Goal: Task Accomplishment & Management: Manage account settings

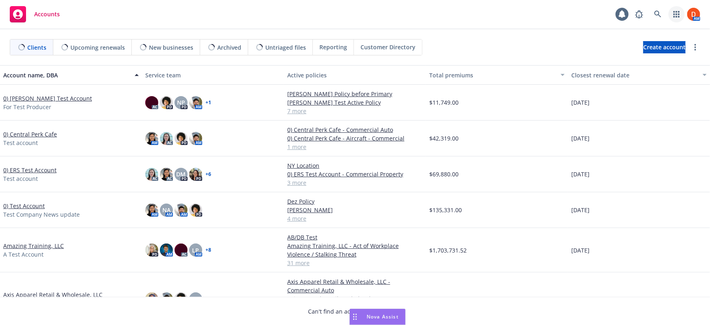
click at [676, 15] on icon "button" at bounding box center [676, 14] width 7 height 7
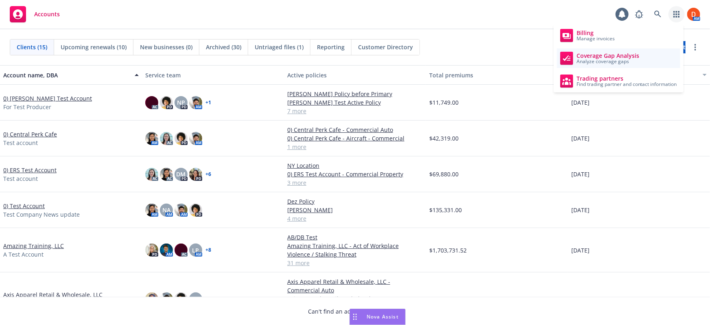
click at [613, 61] on span "Analyze coverage gaps" at bounding box center [607, 61] width 63 height 5
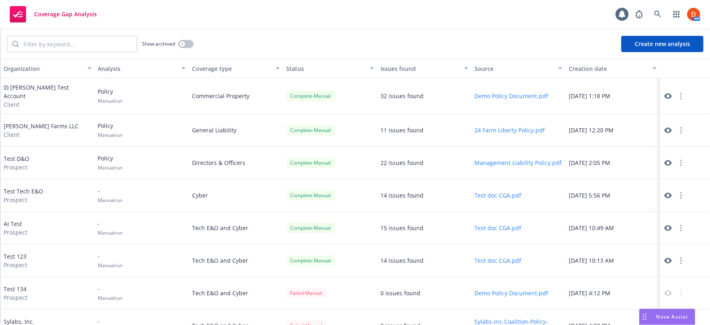
click at [665, 129] on icon at bounding box center [667, 130] width 7 height 7
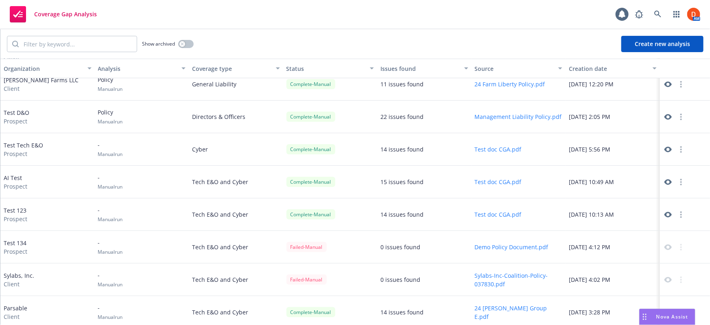
click at [664, 309] on icon at bounding box center [667, 312] width 7 height 6
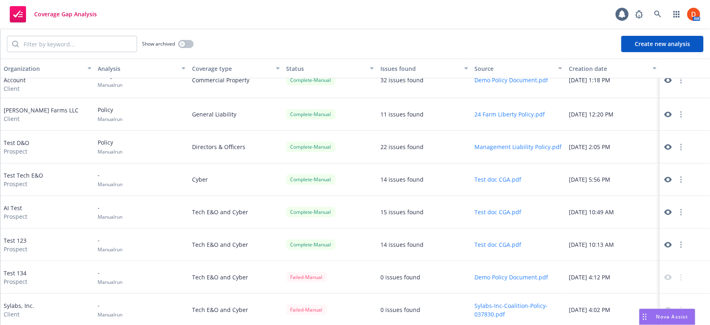
scroll to position [0, 0]
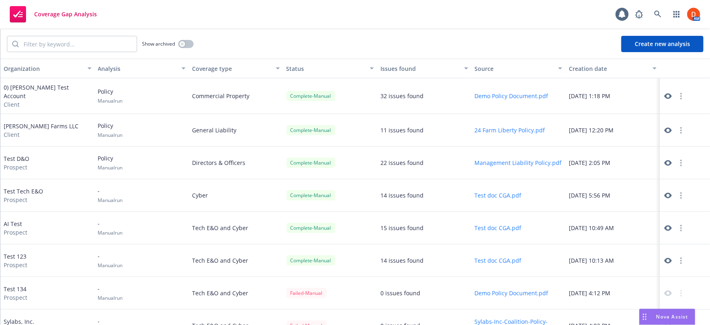
click at [664, 95] on icon at bounding box center [667, 96] width 7 height 6
click at [678, 15] on icon "button" at bounding box center [676, 14] width 7 height 7
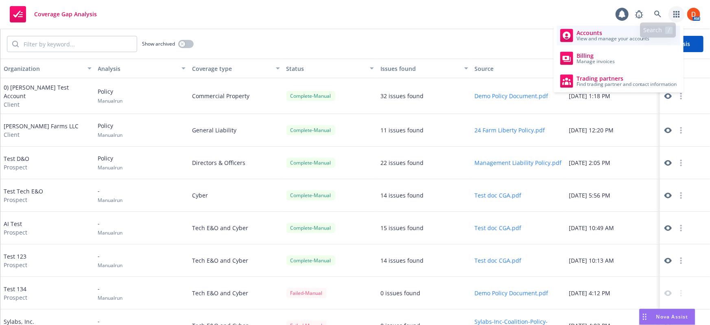
click at [602, 34] on span "Accounts" at bounding box center [612, 33] width 73 height 7
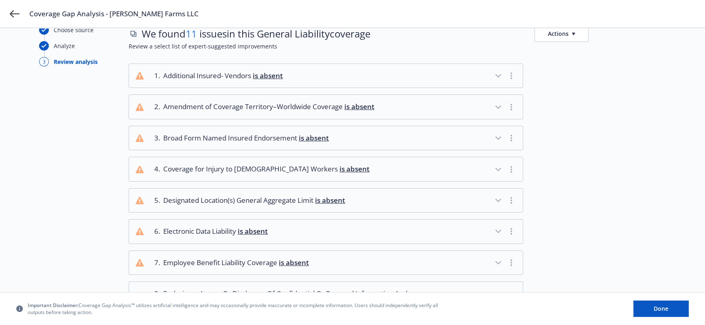
scroll to position [37, 0]
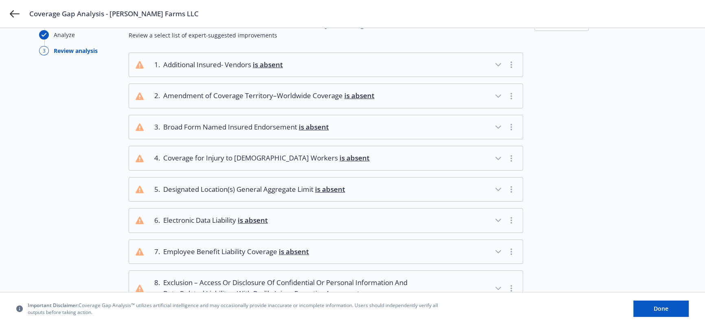
click at [500, 62] on icon "button" at bounding box center [498, 65] width 10 height 10
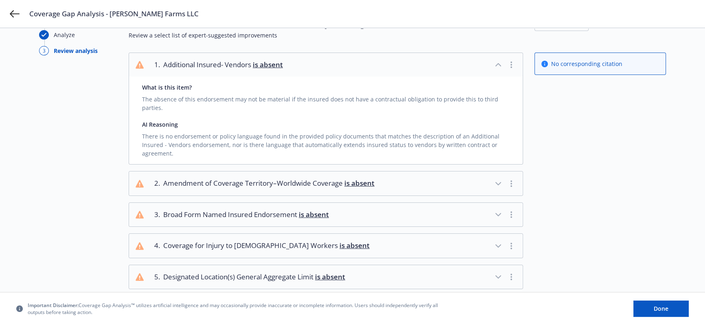
click at [500, 61] on icon "button" at bounding box center [498, 65] width 10 height 10
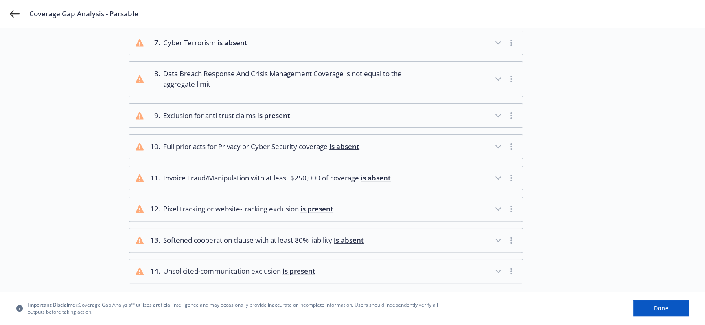
scroll to position [316, 0]
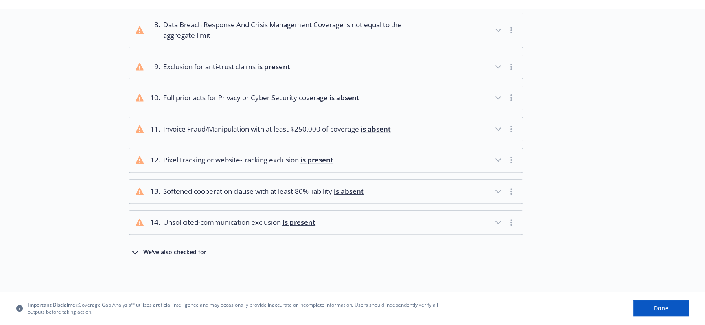
click at [184, 247] on div "We've also checked for" at bounding box center [174, 252] width 63 height 10
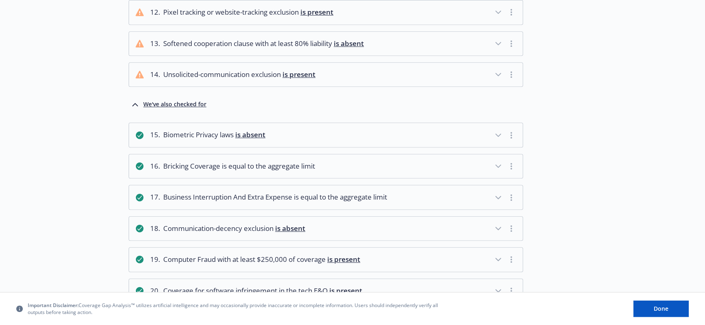
scroll to position [464, 0]
click at [495, 134] on icon "button" at bounding box center [498, 135] width 10 height 10
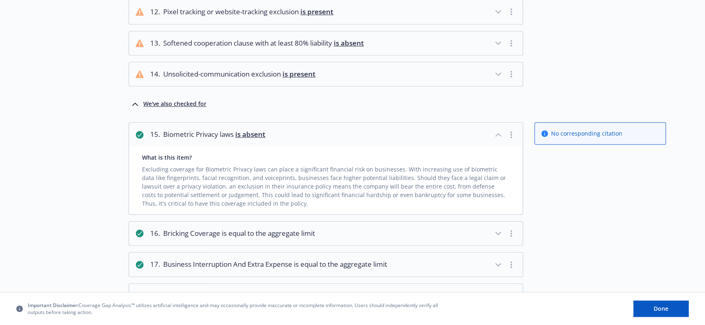
scroll to position [500, 0]
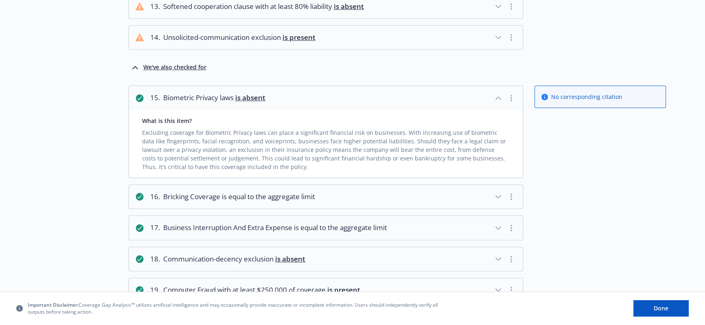
click at [459, 195] on button "16 . Bricking Coverage is equal to the aggregate limit" at bounding box center [325, 197] width 393 height 24
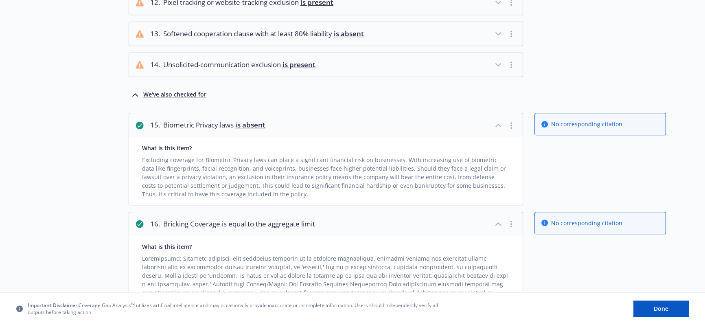
scroll to position [427, 0]
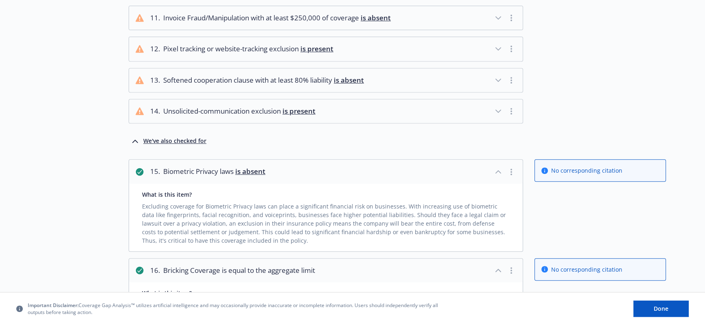
click at [431, 116] on button "14 . Unsolicited-communication exclusion is present" at bounding box center [325, 111] width 393 height 24
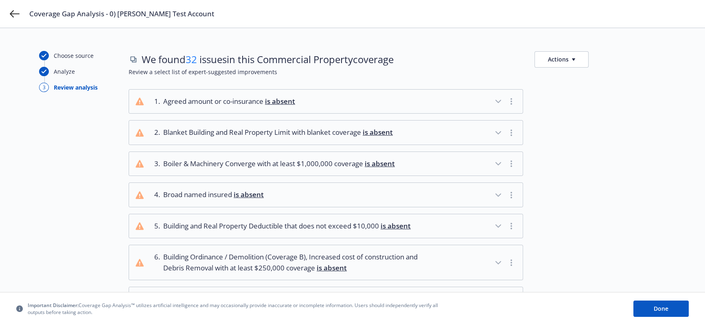
click at [385, 101] on button "1 . Agreed amount or co-insurance is absent" at bounding box center [325, 101] width 393 height 24
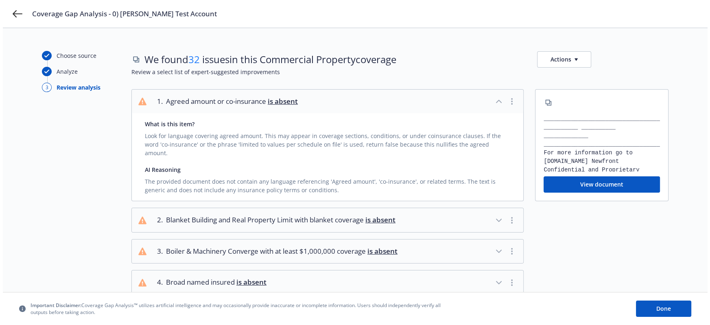
scroll to position [60, 0]
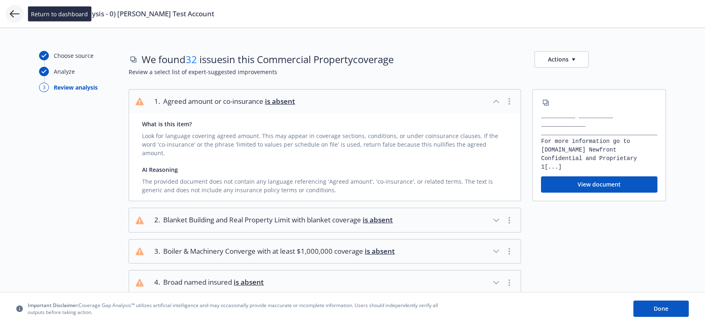
click at [17, 14] on icon at bounding box center [15, 14] width 10 height 10
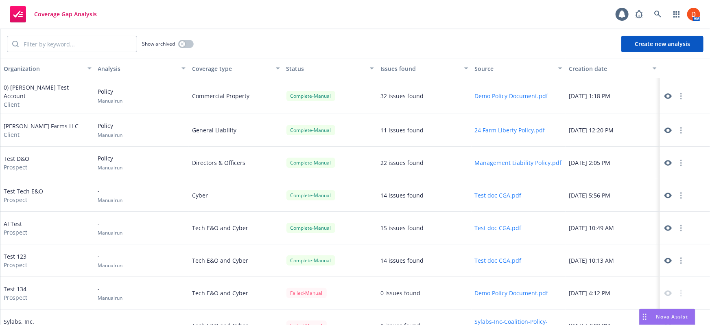
click at [664, 160] on icon at bounding box center [667, 163] width 7 height 6
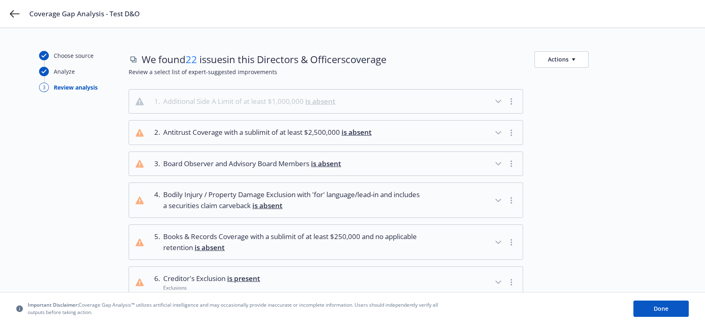
click at [412, 109] on button "1 . Additional Side A Limit of at least $1,000,000 is absent" at bounding box center [325, 101] width 393 height 24
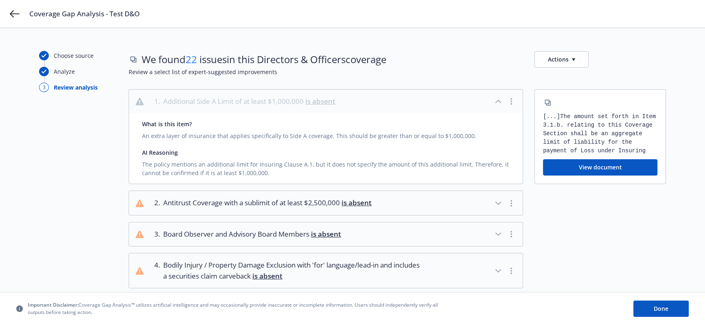
click at [412, 109] on button "1 . Additional Side A Limit of at least $1,000,000 is absent" at bounding box center [325, 101] width 393 height 24
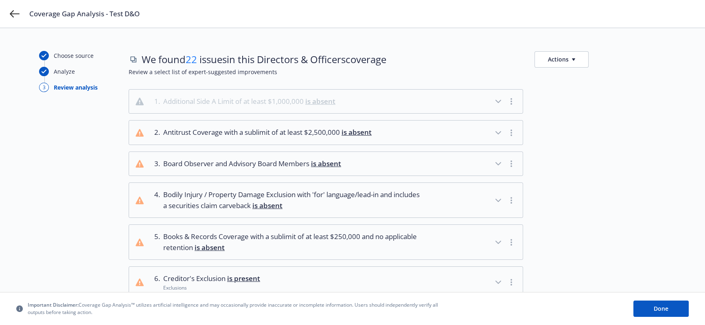
click at [423, 136] on button "2 . Antitrust Coverage with a sublimit of at least $2,500,000 is absent" at bounding box center [325, 132] width 393 height 24
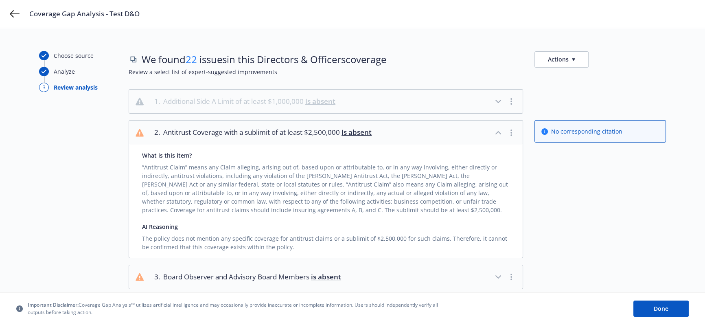
click at [423, 136] on button "2 . Antitrust Coverage with a sublimit of at least $2,500,000 is absent" at bounding box center [325, 132] width 393 height 24
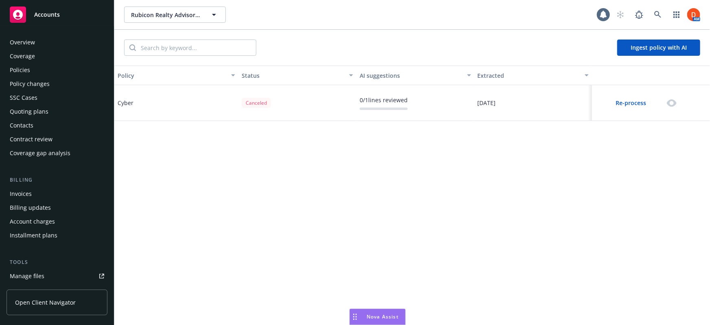
scroll to position [197, 0]
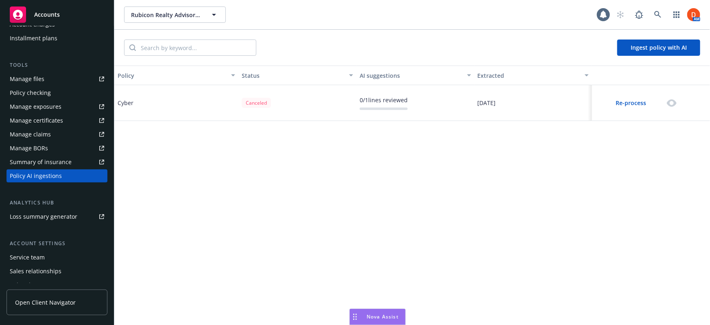
click at [634, 102] on button "Re-process" at bounding box center [630, 103] width 65 height 16
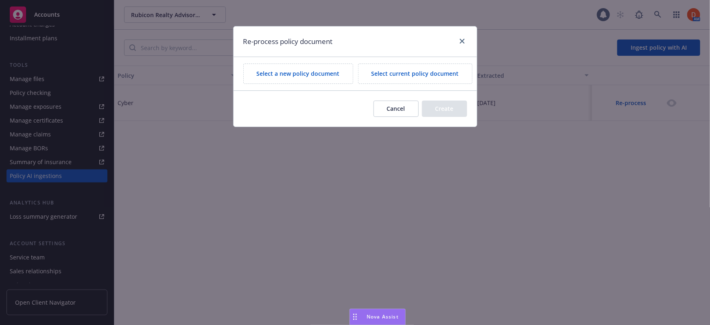
click at [397, 112] on button "Cancel" at bounding box center [395, 108] width 45 height 16
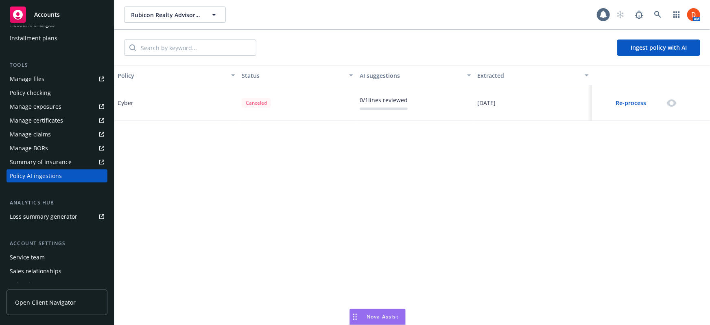
click at [626, 106] on button "Re-process" at bounding box center [630, 103] width 65 height 16
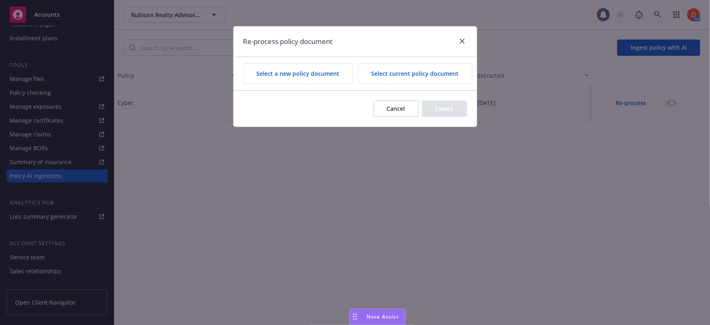
click at [371, 76] on button "Select current policy document" at bounding box center [415, 73] width 114 height 20
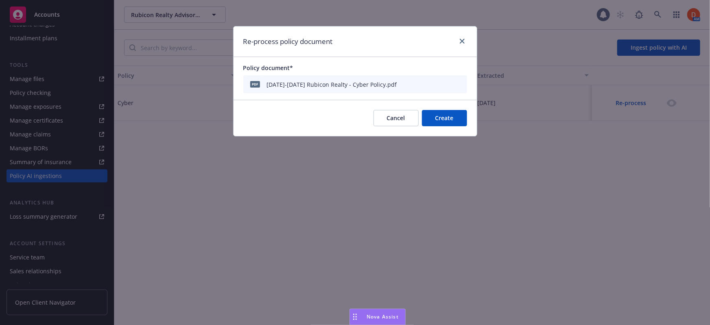
click at [447, 116] on button "Create" at bounding box center [444, 118] width 45 height 16
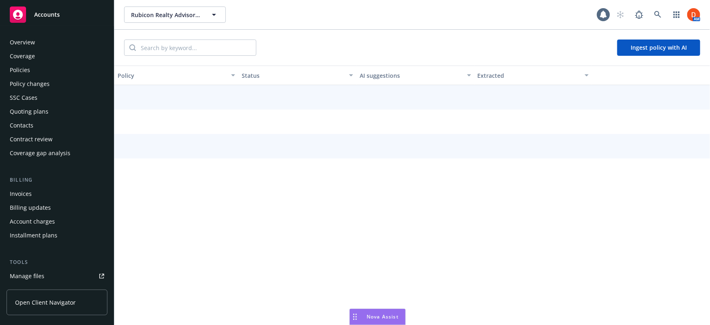
scroll to position [197, 0]
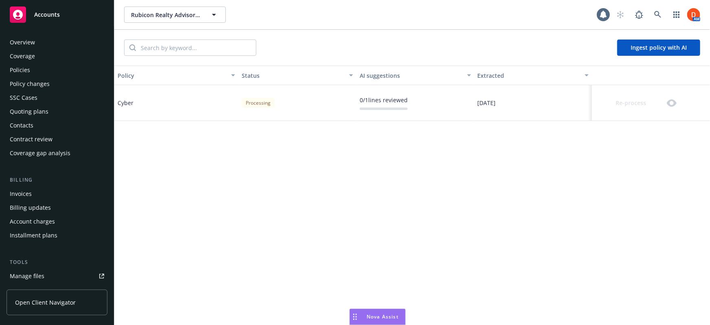
scroll to position [197, 0]
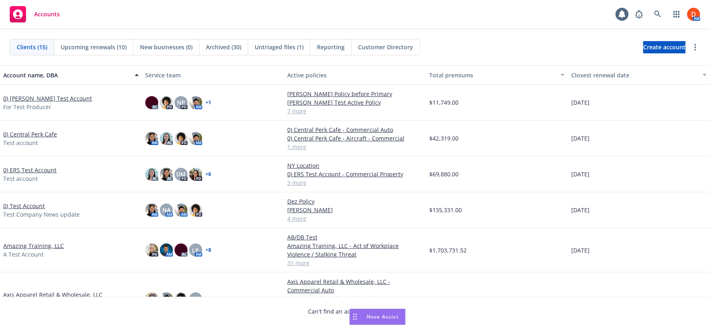
click at [39, 94] on link "0) [PERSON_NAME] Test Account" at bounding box center [47, 98] width 89 height 9
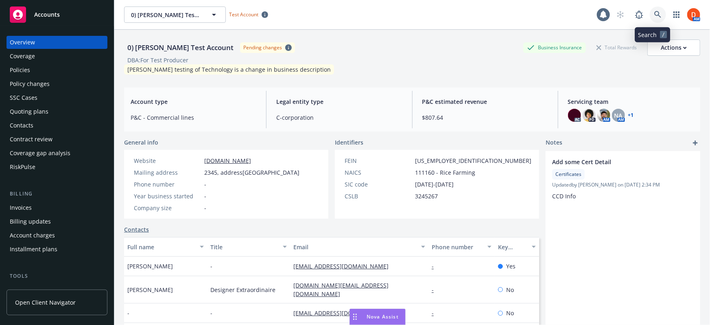
click at [655, 15] on icon at bounding box center [657, 14] width 7 height 7
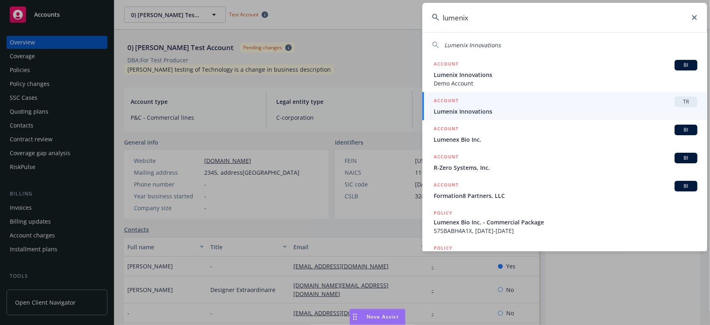
type input "lumenix"
click at [582, 108] on span "Lumenix Innovations" at bounding box center [566, 111] width 264 height 9
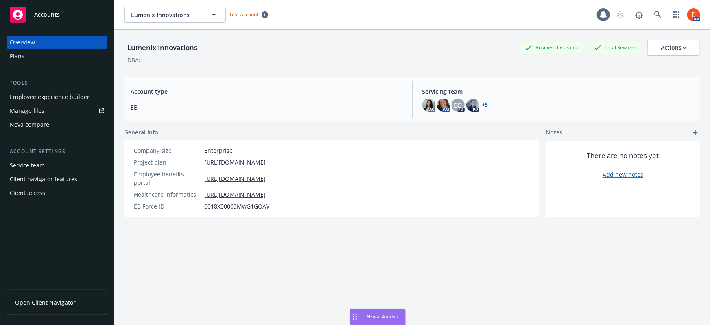
click at [80, 174] on div "Client navigator features" at bounding box center [57, 178] width 94 height 13
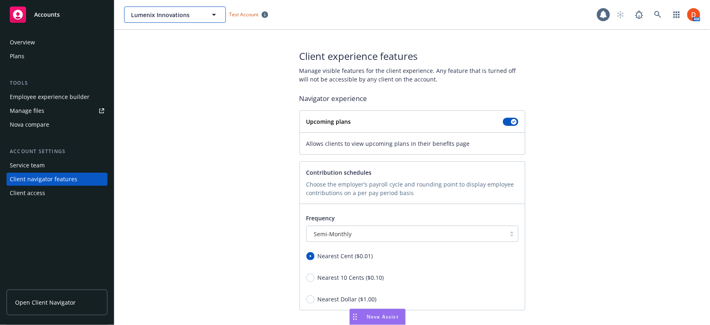
click at [207, 11] on button "Lumenix Innovations" at bounding box center [175, 15] width 102 height 16
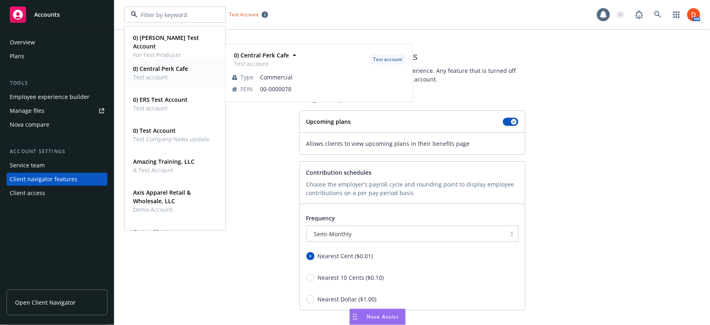
click at [181, 65] on strong "0) Central Perk Cafe" at bounding box center [160, 69] width 55 height 8
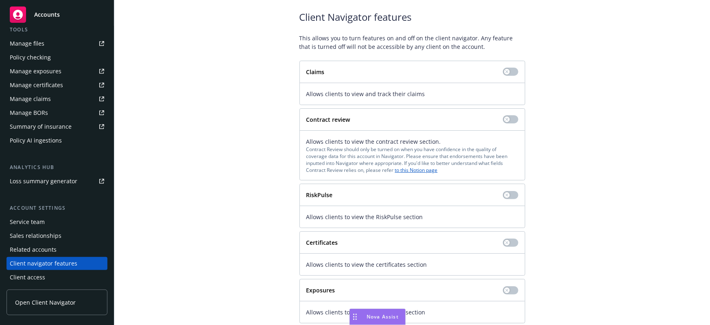
scroll to position [30, 0]
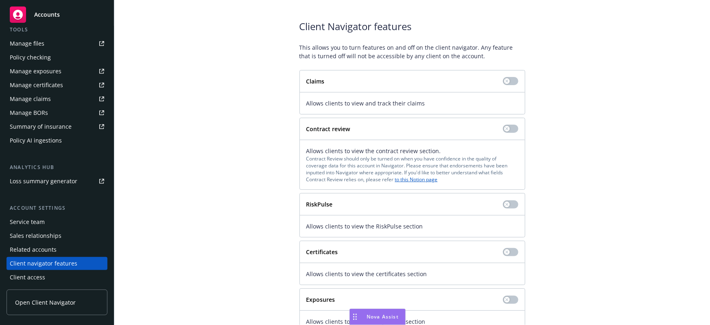
click at [59, 99] on link "Manage claims" at bounding box center [57, 98] width 101 height 13
click at [514, 77] on div "Claims" at bounding box center [412, 81] width 212 height 9
click at [511, 79] on button "button" at bounding box center [510, 81] width 15 height 8
click at [512, 80] on icon "button" at bounding box center [513, 81] width 3 height 2
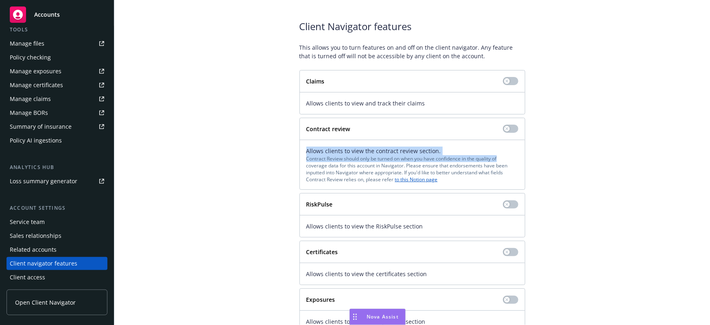
drag, startPoint x: 301, startPoint y: 150, endPoint x: 517, endPoint y: 155, distance: 215.7
click at [517, 155] on div "Allows clients to view the contract review section. Contract Review should only…" at bounding box center [412, 165] width 225 height 50
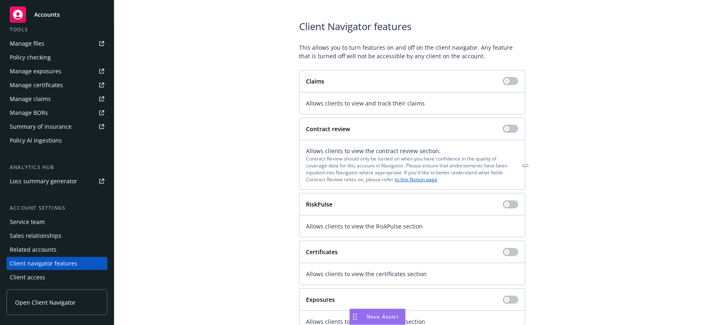
click at [463, 165] on div "Contract Review should only be turned on when you have confidence in the qualit…" at bounding box center [412, 169] width 212 height 28
drag, startPoint x: 304, startPoint y: 166, endPoint x: 402, endPoint y: 162, distance: 98.1
click at [402, 162] on div "Contract Review should only be turned on when you have confidence in the qualit…" at bounding box center [412, 169] width 212 height 28
click at [322, 168] on div "Contract Review should only be turned on when you have confidence in the qualit…" at bounding box center [412, 169] width 212 height 28
drag, startPoint x: 337, startPoint y: 166, endPoint x: 285, endPoint y: 167, distance: 52.1
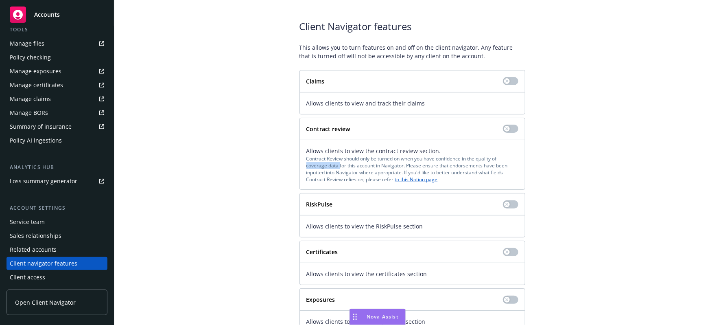
click at [285, 167] on div "Client Navigator features This allows you to turn features on and off on the cl…" at bounding box center [412, 200] width 576 height 360
click at [306, 166] on div "Contract Review should only be turned on when you have confidence in the qualit…" at bounding box center [412, 169] width 212 height 28
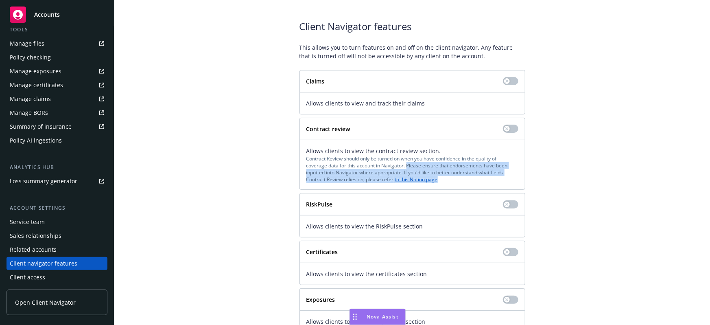
drag, startPoint x: 404, startPoint y: 164, endPoint x: 505, endPoint y: 178, distance: 102.6
click at [505, 178] on div "Contract Review should only be turned on when you have confidence in the qualit…" at bounding box center [412, 169] width 212 height 28
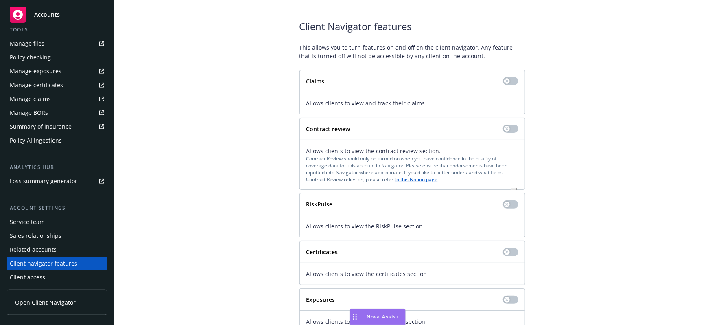
click at [454, 126] on div "Contract review" at bounding box center [401, 128] width 190 height 9
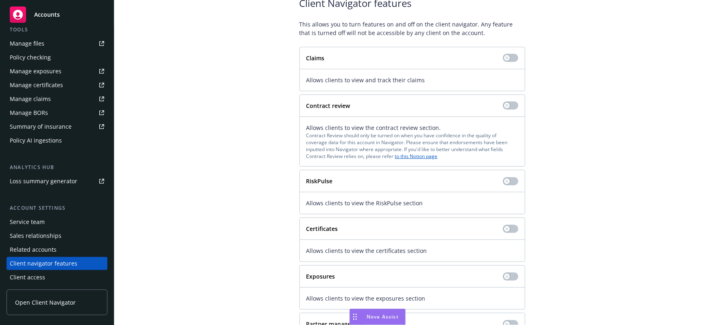
scroll to position [104, 0]
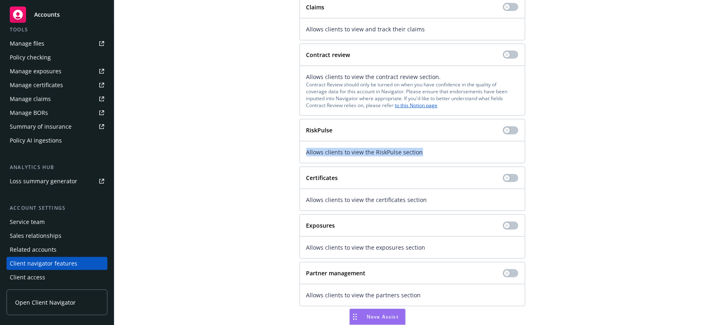
drag, startPoint x: 305, startPoint y: 149, endPoint x: 441, endPoint y: 144, distance: 136.0
click at [441, 144] on div "Allows clients to view the RiskPulse section" at bounding box center [412, 152] width 225 height 22
drag, startPoint x: 305, startPoint y: 130, endPoint x: 351, endPoint y: 127, distance: 46.5
click at [351, 127] on div "RiskPulse" at bounding box center [401, 130] width 190 height 9
drag, startPoint x: 304, startPoint y: 175, endPoint x: 361, endPoint y: 178, distance: 57.1
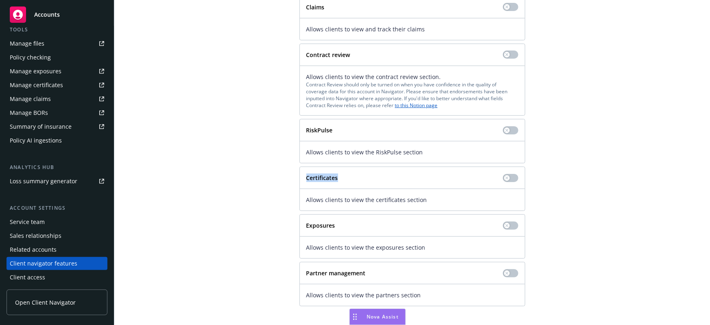
click at [361, 178] on div "Certificates" at bounding box center [401, 177] width 190 height 9
click at [56, 85] on div "Manage certificates" at bounding box center [36, 85] width 53 height 13
click at [35, 74] on div "Manage exposures" at bounding box center [36, 71] width 52 height 13
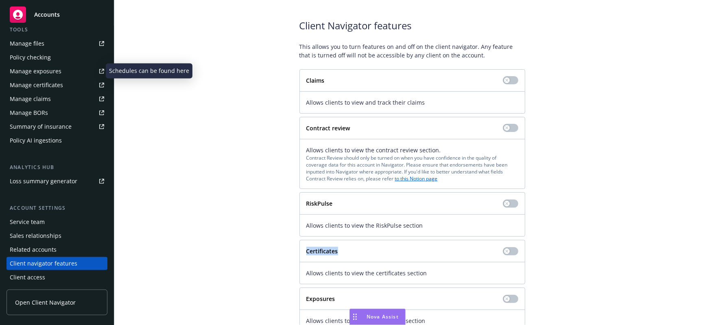
scroll to position [30, 0]
drag, startPoint x: 335, startPoint y: 203, endPoint x: 284, endPoint y: 202, distance: 51.3
click at [284, 202] on div "Client Navigator features This allows you to turn features on and off on the cl…" at bounding box center [412, 200] width 576 height 360
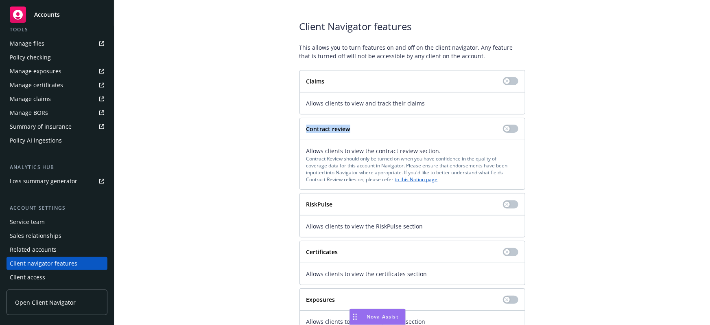
drag, startPoint x: 354, startPoint y: 127, endPoint x: 293, endPoint y: 125, distance: 61.4
click at [293, 125] on div "Client Navigator features This allows you to turn features on and off on the cl…" at bounding box center [412, 200] width 576 height 360
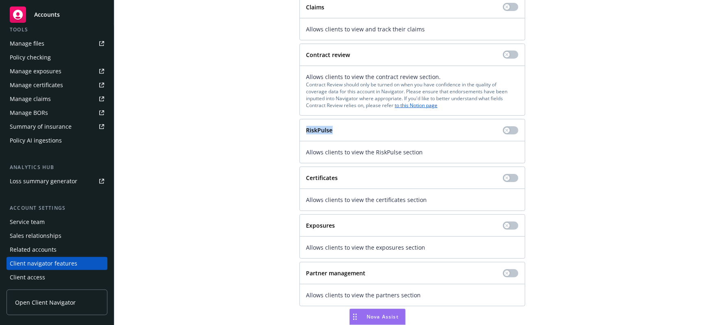
drag, startPoint x: 331, startPoint y: 128, endPoint x: 299, endPoint y: 126, distance: 32.6
click at [300, 126] on div "RiskPulse" at bounding box center [412, 130] width 225 height 22
drag, startPoint x: 370, startPoint y: 272, endPoint x: 295, endPoint y: 276, distance: 75.4
click at [295, 276] on div "Client Navigator features This allows you to turn features on and off on the cl…" at bounding box center [412, 125] width 576 height 360
click at [305, 277] on div "Partner management" at bounding box center [412, 273] width 225 height 22
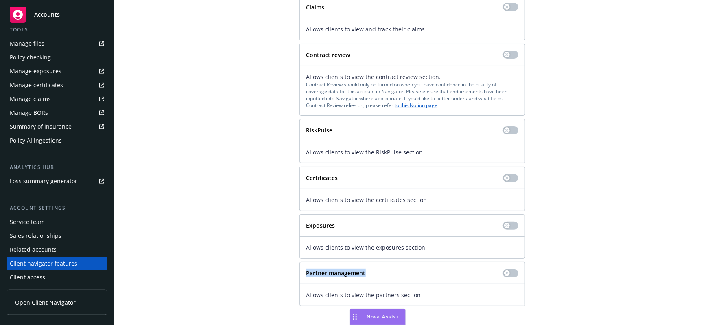
drag, startPoint x: 303, startPoint y: 271, endPoint x: 419, endPoint y: 267, distance: 115.6
click at [419, 267] on div "Partner management" at bounding box center [412, 273] width 225 height 22
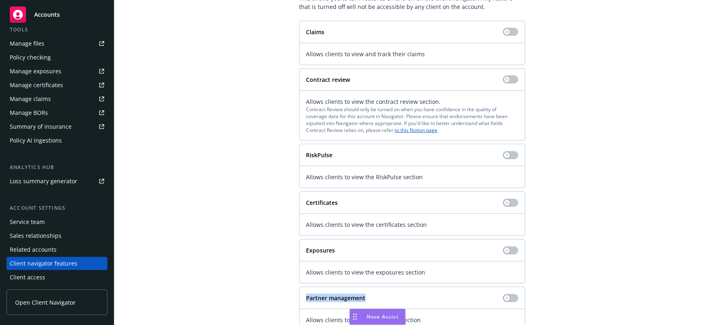
scroll to position [67, 0]
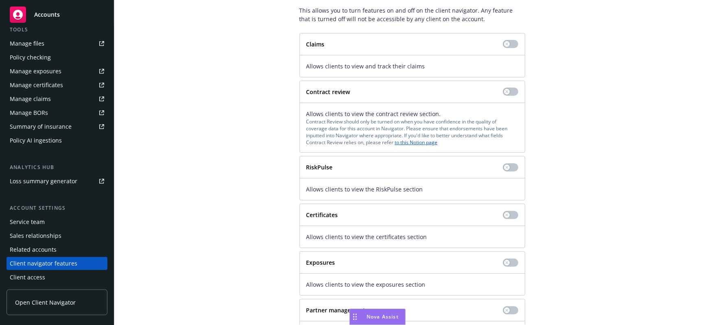
click at [33, 306] on link "Open Client Navigator" at bounding box center [57, 302] width 101 height 26
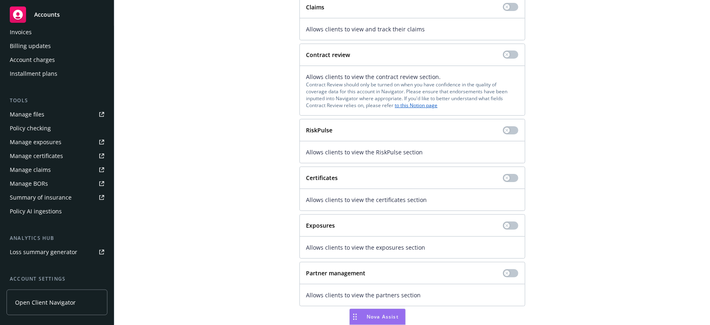
scroll to position [85, 0]
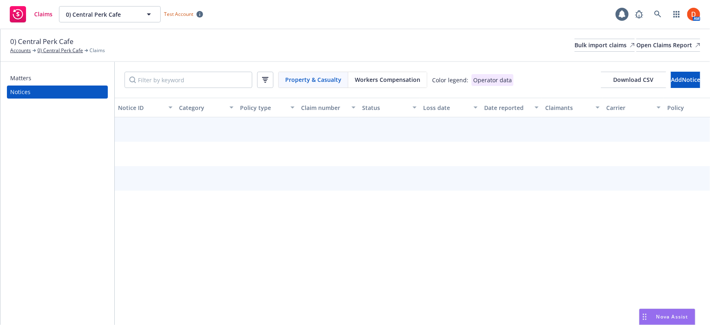
click at [76, 82] on div "Matters" at bounding box center [57, 78] width 94 height 13
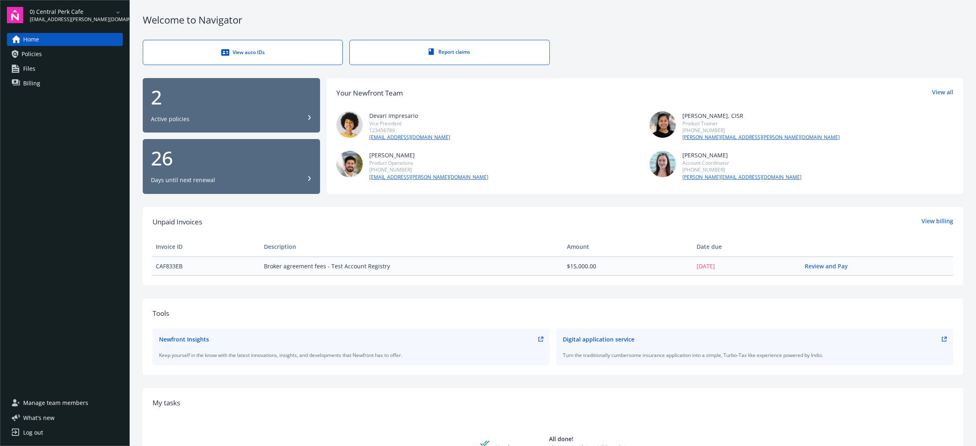
click at [64, 51] on link "Policies" at bounding box center [65, 54] width 116 height 13
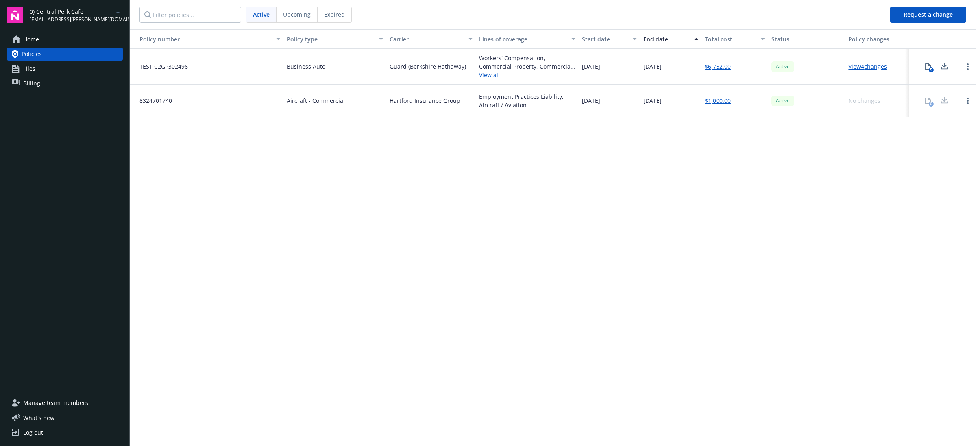
click at [931, 68] on div "5" at bounding box center [931, 70] width 5 height 5
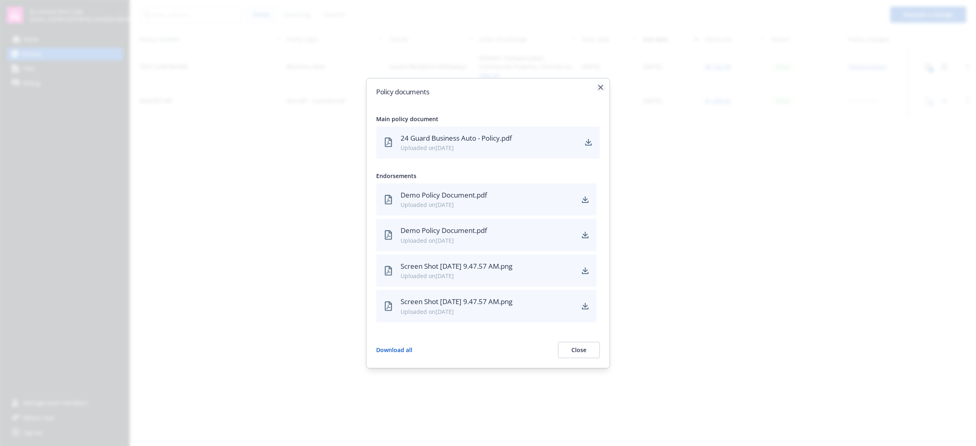
click at [601, 87] on icon "button" at bounding box center [600, 87] width 5 height 5
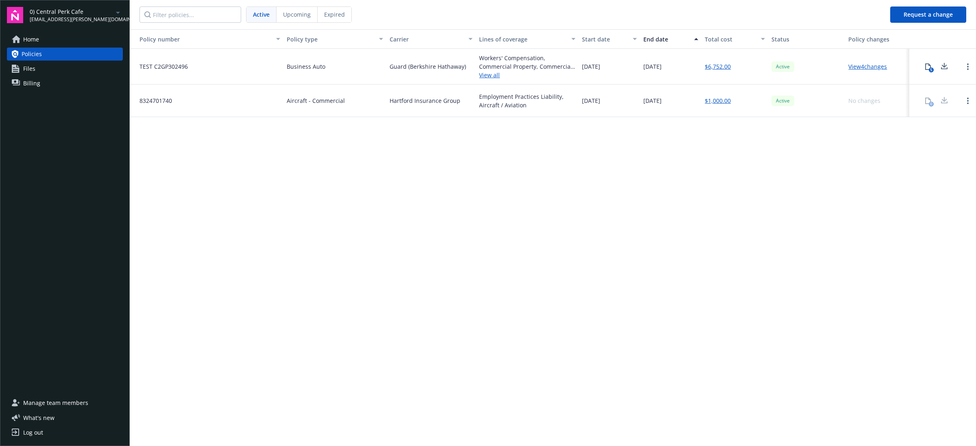
click at [48, 9] on span "0) Central Perk Cafe" at bounding box center [71, 11] width 83 height 9
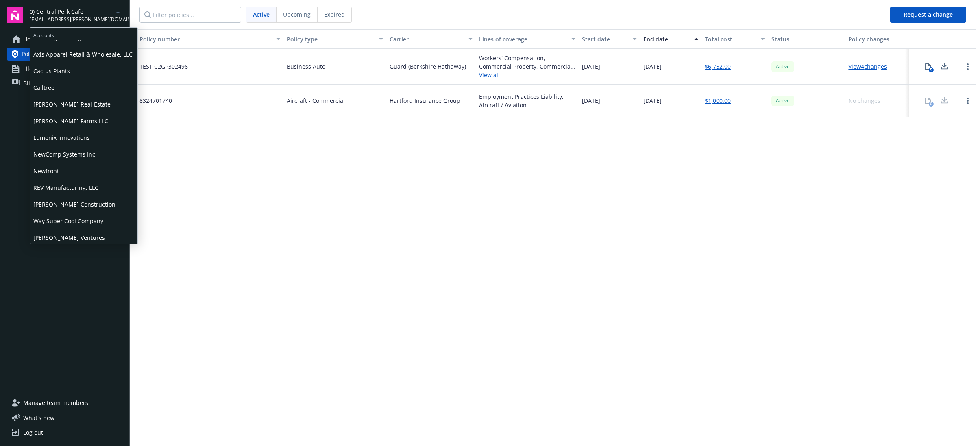
scroll to position [80, 0]
click at [76, 196] on span "Staub-Eckert Construction" at bounding box center [83, 202] width 101 height 17
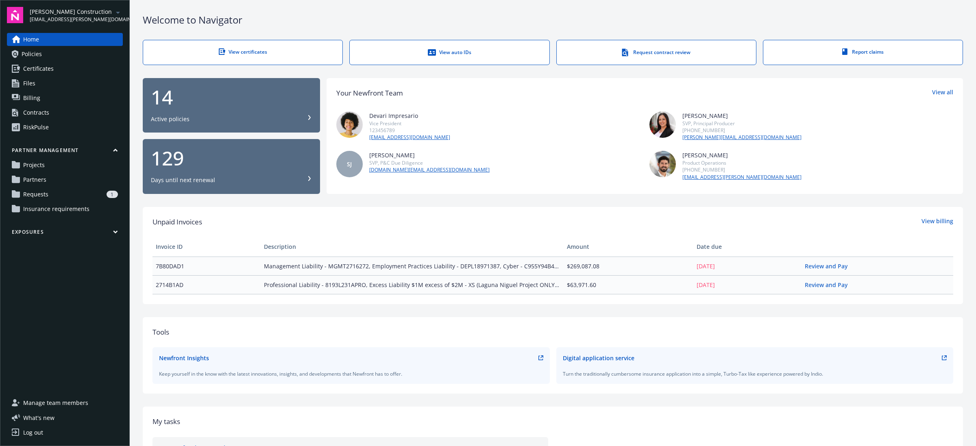
click at [68, 214] on span "Insurance requirements" at bounding box center [56, 209] width 66 height 13
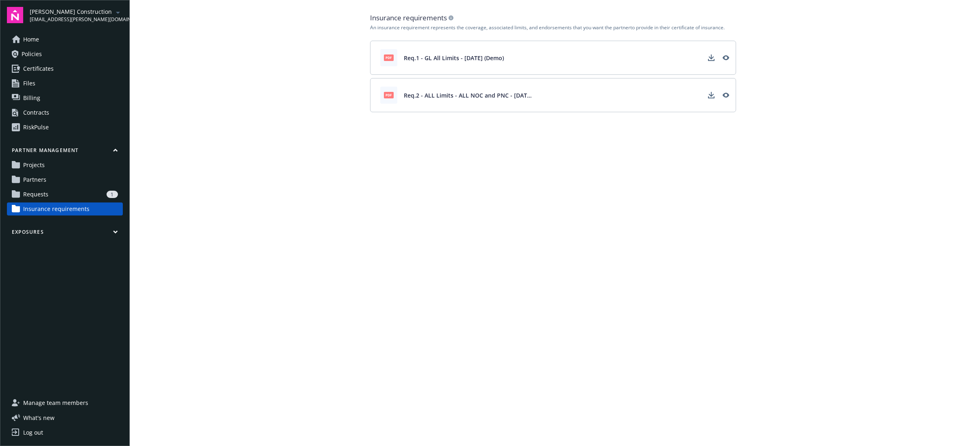
click at [63, 194] on div "1" at bounding box center [85, 194] width 66 height 7
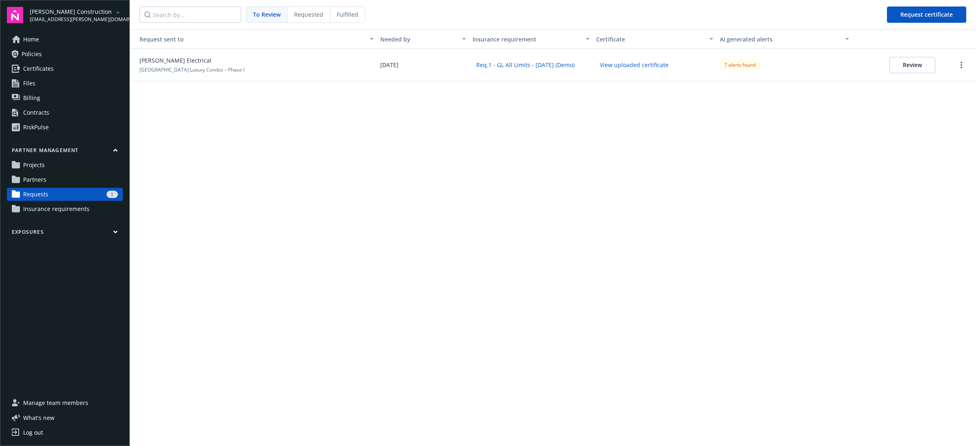
click at [80, 188] on link "Requests 1" at bounding box center [65, 194] width 116 height 13
click at [79, 176] on link "Partners" at bounding box center [65, 179] width 116 height 13
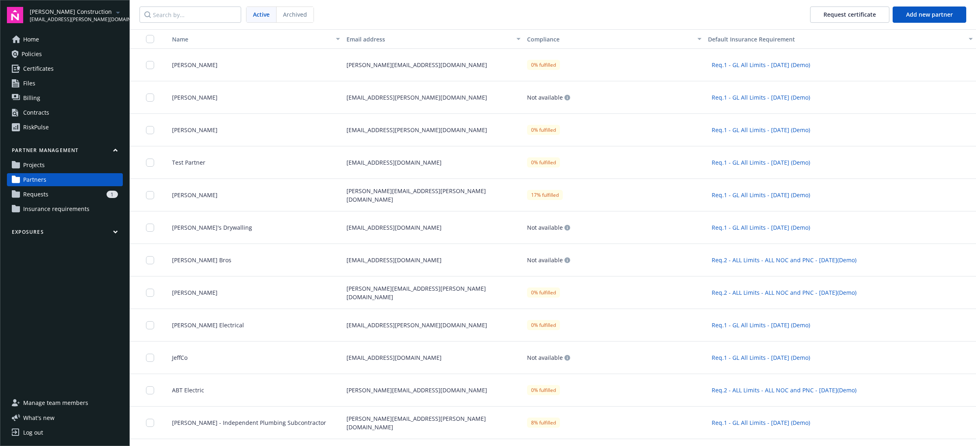
click at [87, 165] on link "Projects" at bounding box center [65, 165] width 116 height 13
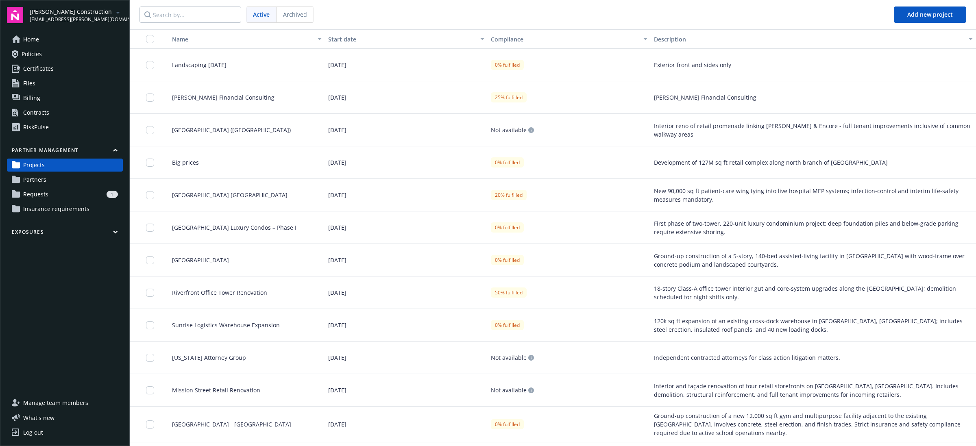
click at [88, 180] on link "Partners" at bounding box center [65, 179] width 116 height 13
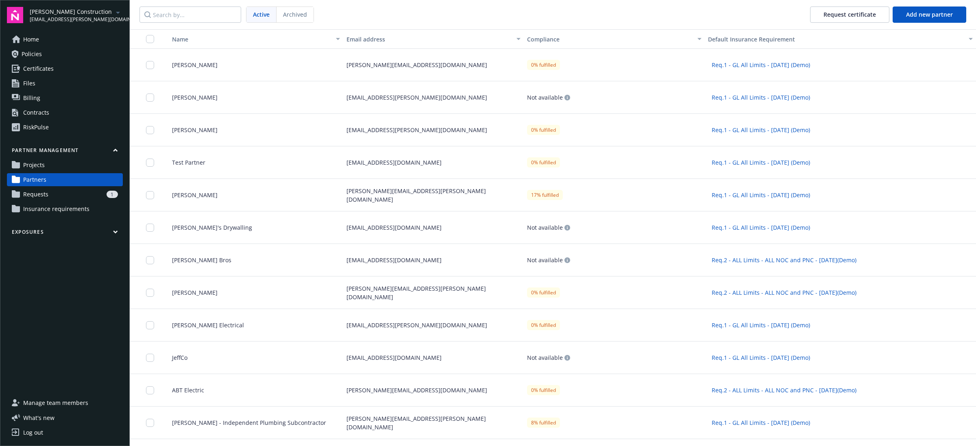
click at [83, 194] on div "1" at bounding box center [85, 194] width 66 height 7
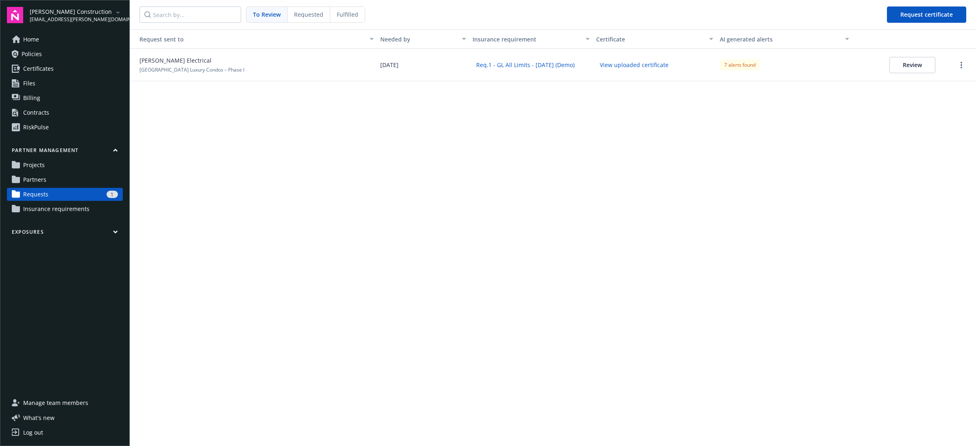
click at [78, 214] on span "Insurance requirements" at bounding box center [56, 209] width 66 height 13
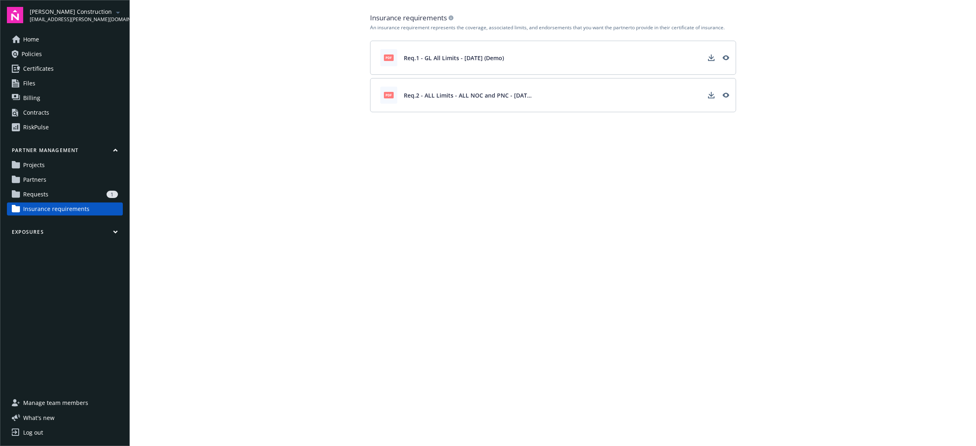
click at [82, 180] on link "Partners" at bounding box center [65, 179] width 116 height 13
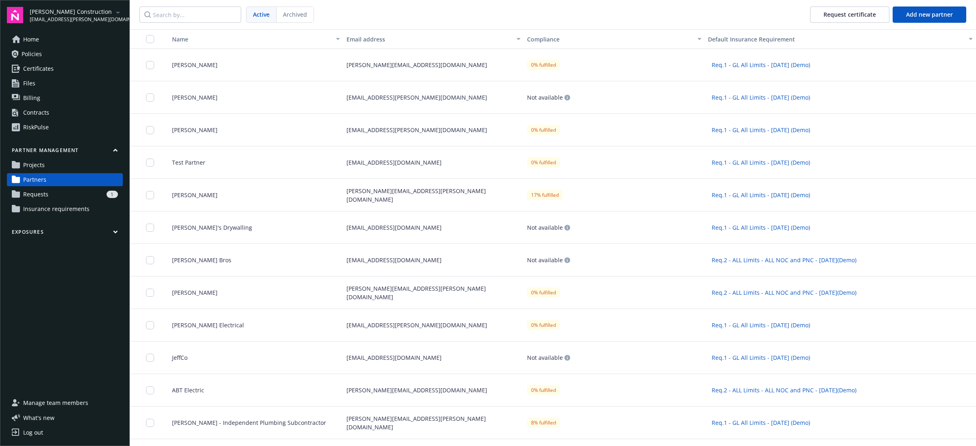
click at [84, 196] on div "1" at bounding box center [85, 194] width 66 height 7
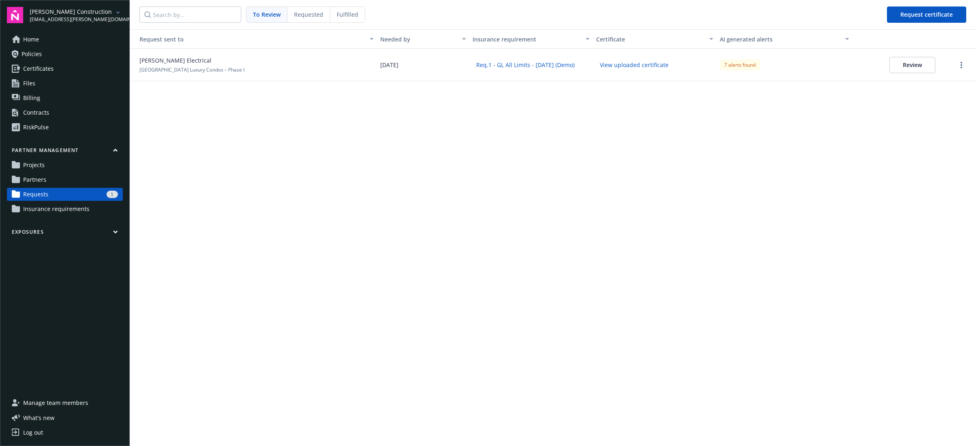
click at [82, 211] on span "Insurance requirements" at bounding box center [56, 209] width 66 height 13
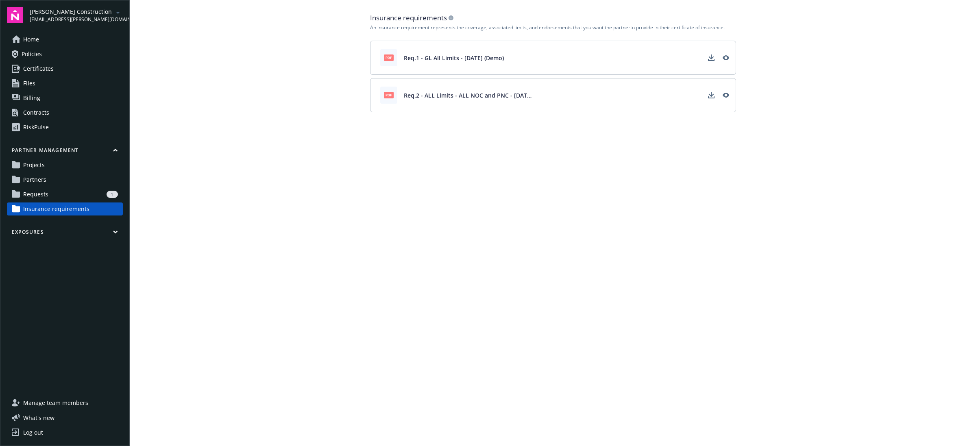
click at [85, 168] on link "Projects" at bounding box center [65, 165] width 116 height 13
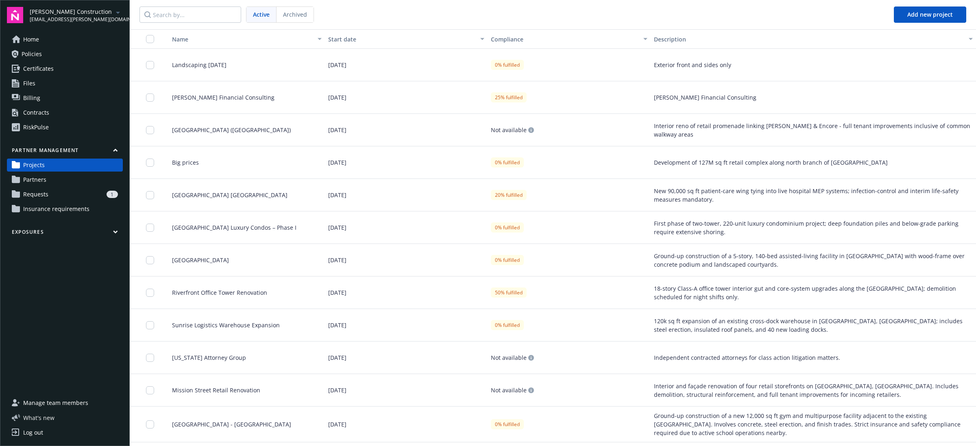
click at [37, 421] on span "What ' s new" at bounding box center [38, 418] width 31 height 9
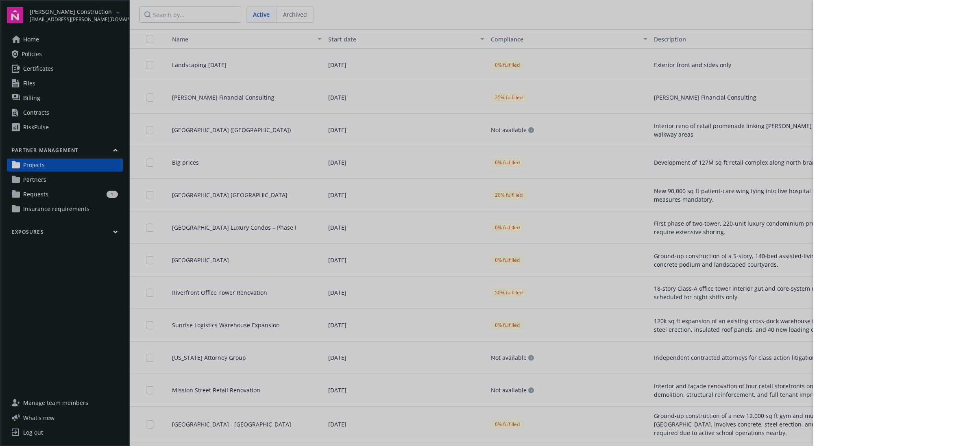
click at [37, 419] on div at bounding box center [488, 223] width 976 height 446
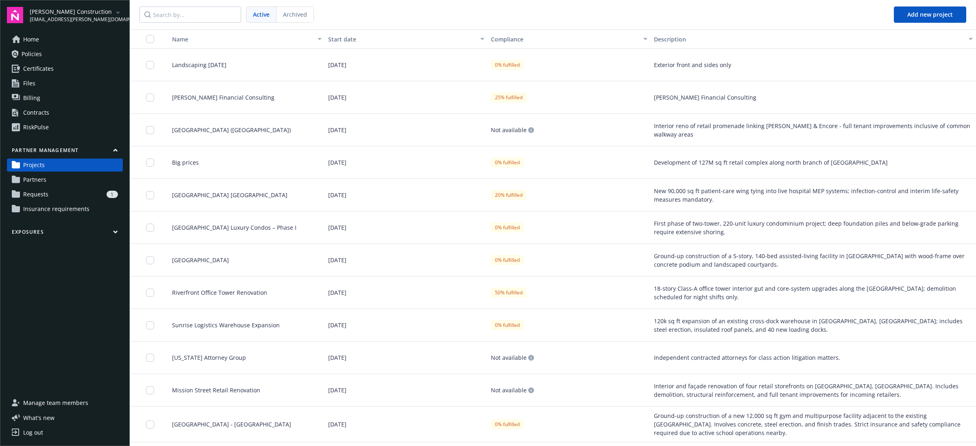
click at [407, 14] on nav "Active Archived Add new project" at bounding box center [553, 14] width 847 height 29
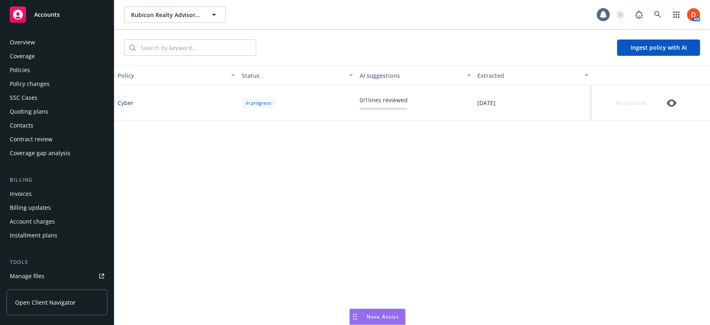
scroll to position [197, 0]
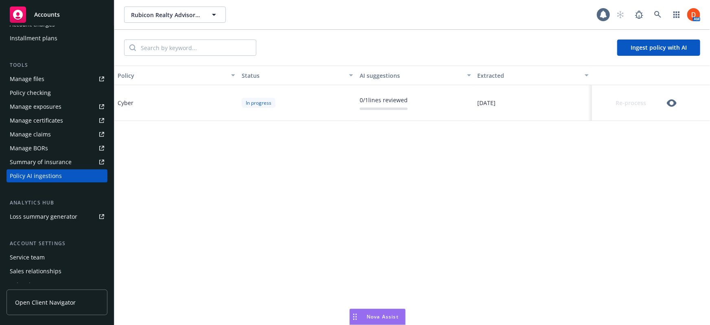
click at [675, 101] on icon "button" at bounding box center [672, 102] width 10 height 7
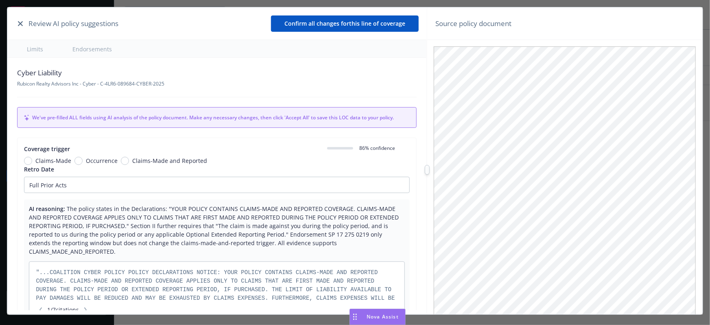
click at [427, 181] on div at bounding box center [427, 169] width 0 height 325
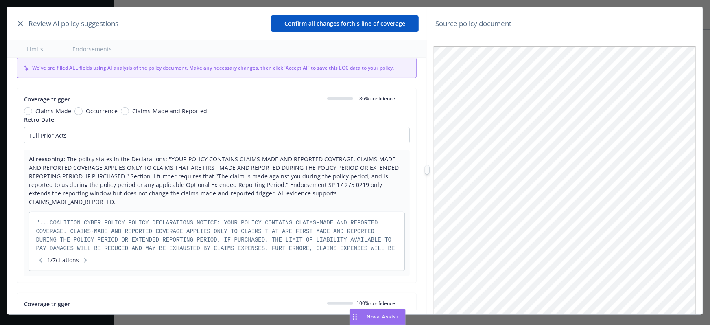
scroll to position [37, 0]
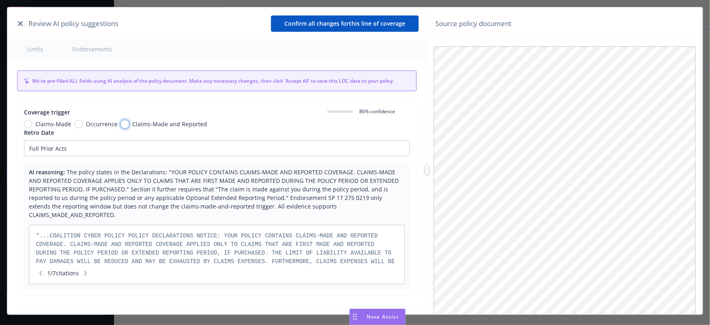
click at [122, 121] on input "Claims-Made and Reported" at bounding box center [125, 124] width 8 height 8
radio input "true"
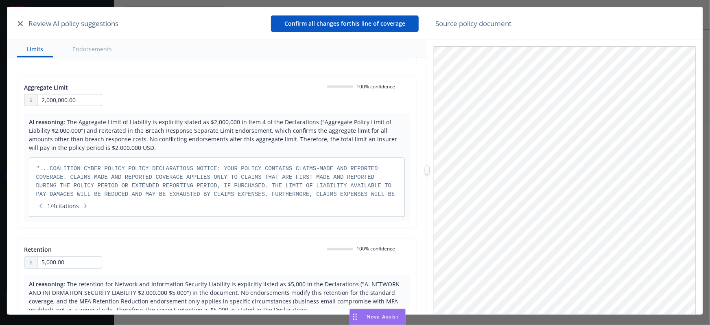
scroll to position [628, 0]
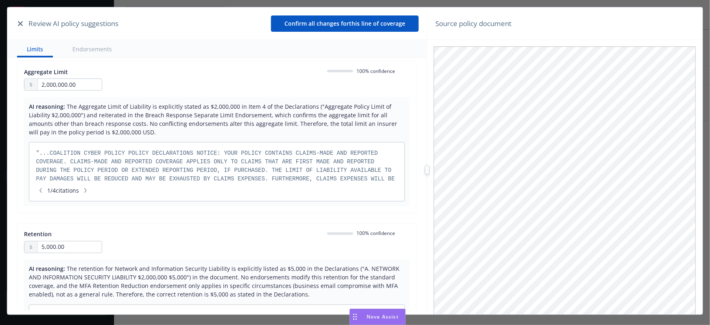
click at [428, 174] on div at bounding box center [427, 170] width 5 height 10
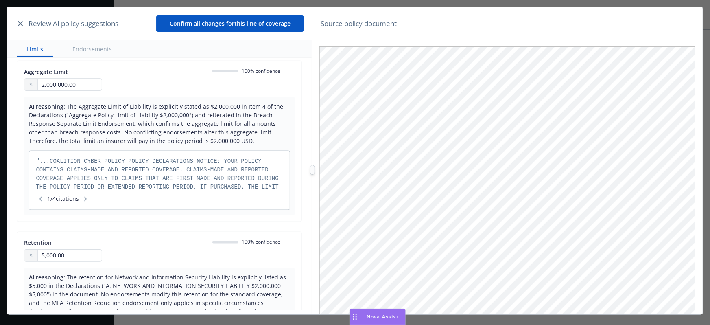
scroll to position [687, 0]
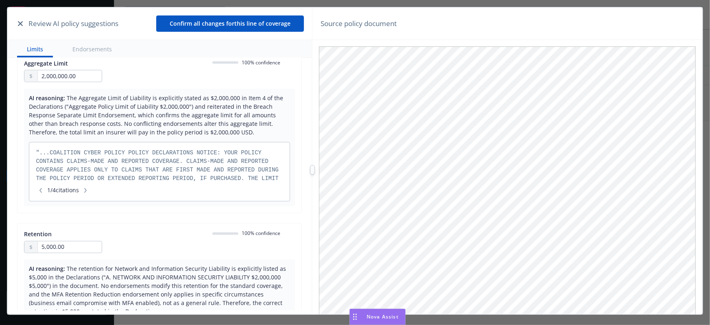
click at [312, 179] on div at bounding box center [312, 169] width 0 height 325
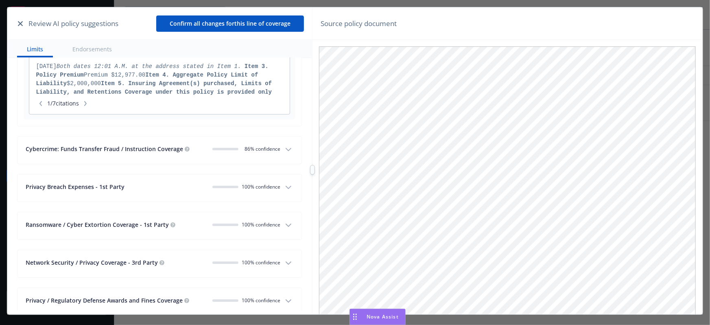
scroll to position [1315, 0]
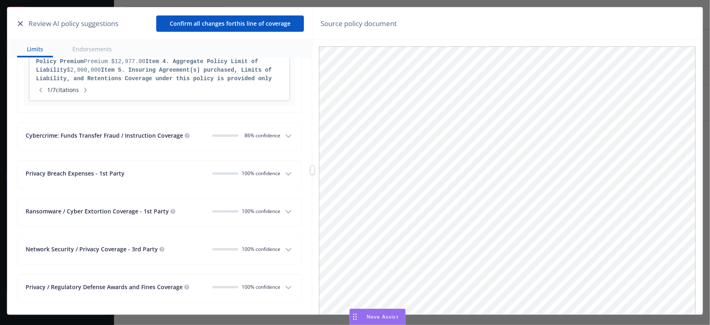
click at [287, 135] on icon "button" at bounding box center [289, 136] width 10 height 10
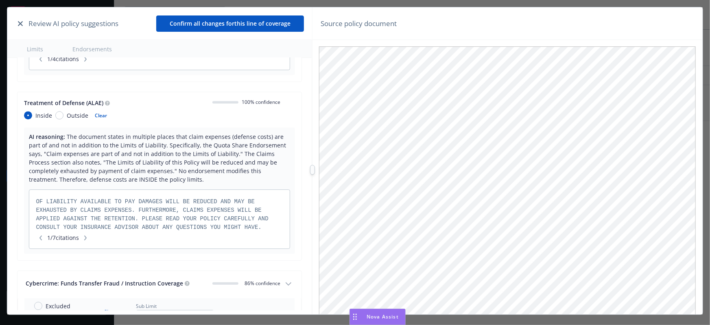
scroll to position [0, 0]
click at [88, 237] on icon "button" at bounding box center [85, 237] width 5 height 5
click at [87, 235] on icon "button" at bounding box center [85, 237] width 5 height 5
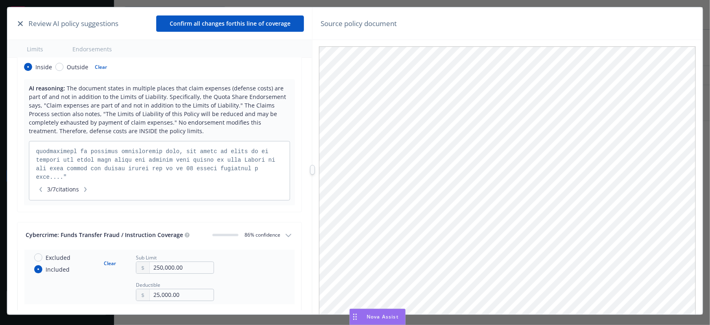
scroll to position [1220, 0]
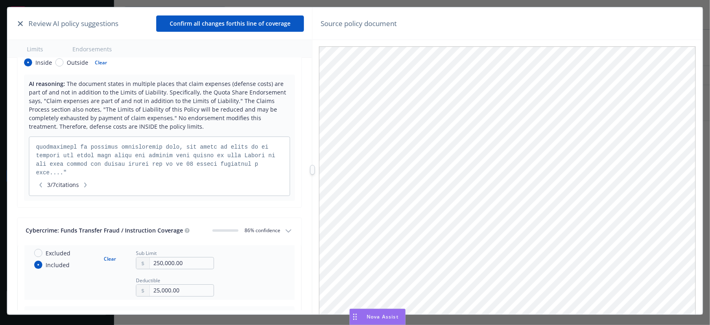
click at [40, 181] on button "button" at bounding box center [41, 185] width 10 height 8
click at [40, 183] on icon "button" at bounding box center [40, 184] width 2 height 5
click at [83, 185] on span "7 / 7 citations" at bounding box center [63, 184] width 55 height 9
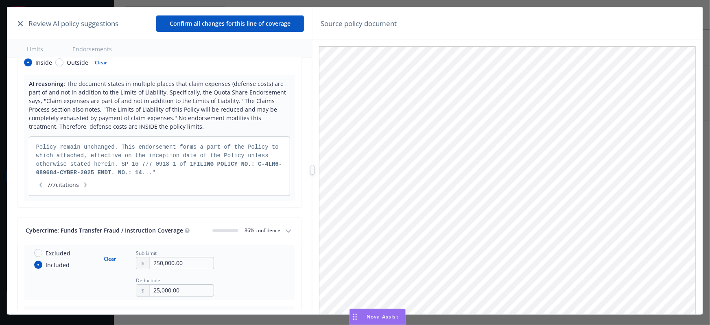
click at [87, 183] on icon "button" at bounding box center [85, 184] width 5 height 5
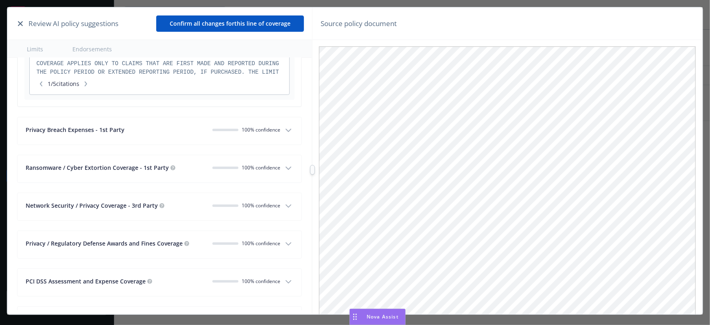
scroll to position [1553, 0]
click at [172, 133] on div "Privacy Breach Expenses - 1st Party 100% confidence" at bounding box center [153, 130] width 255 height 11
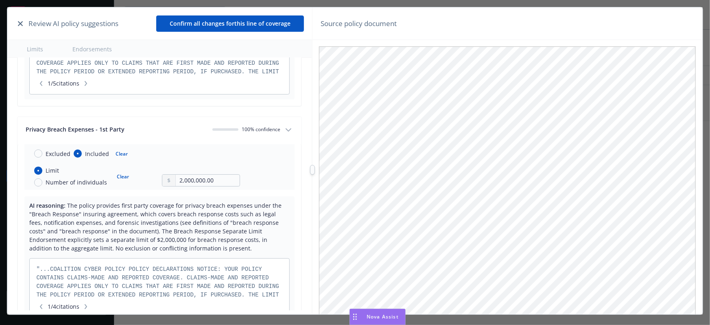
click at [172, 133] on div "Privacy Breach Expenses - 1st Party 100% confidence" at bounding box center [153, 130] width 255 height 11
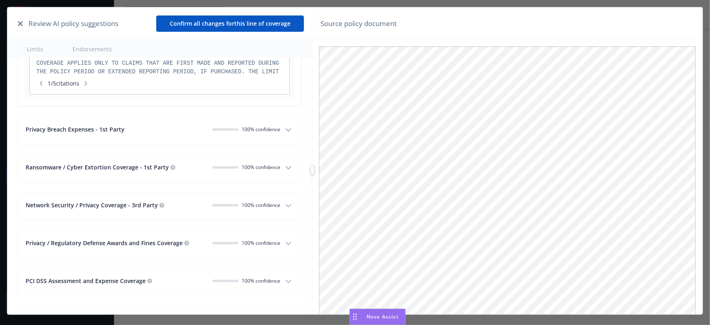
click at [183, 160] on button "Ransomware / Cyber Extortion Coverage - 1st Party 100% confidence" at bounding box center [159, 168] width 284 height 27
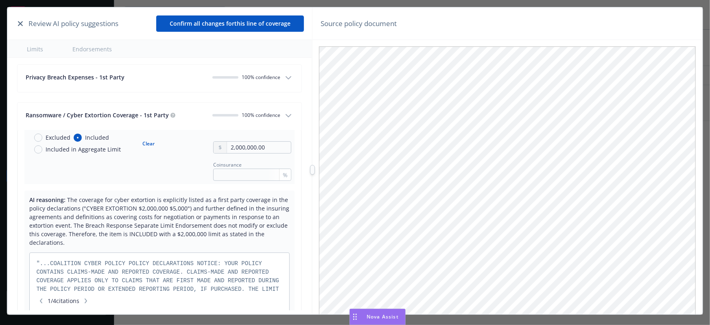
scroll to position [1627, 0]
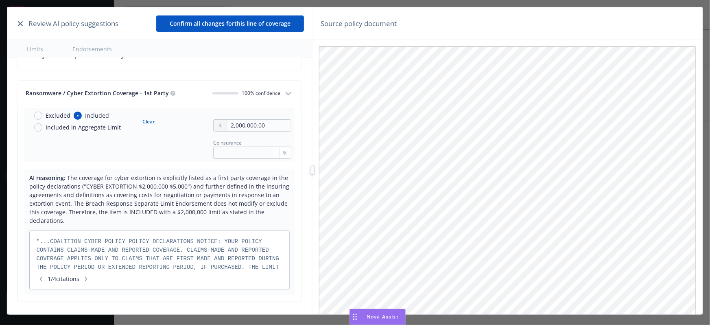
click at [183, 94] on div "Ransomware / Cyber Extortion Coverage - 1st Party" at bounding box center [116, 93] width 180 height 9
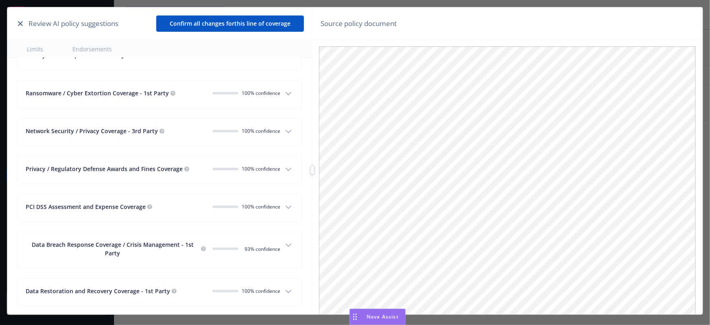
click at [185, 131] on div "Network Security / Privacy Coverage - 3rd Party" at bounding box center [116, 131] width 180 height 9
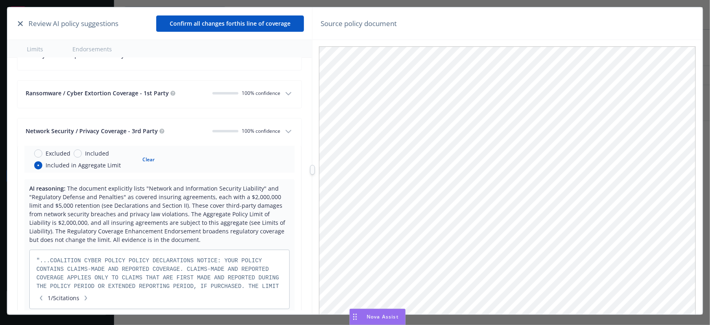
radio input "false"
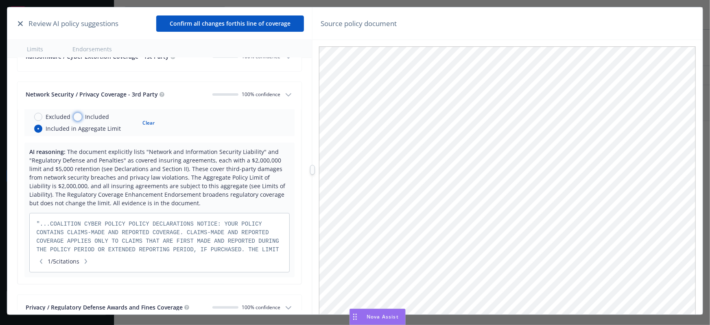
click at [76, 116] on input "Included" at bounding box center [78, 117] width 8 height 8
radio input "true"
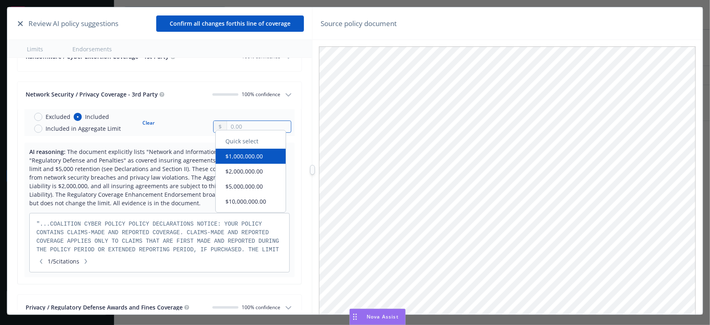
click at [243, 126] on input "text" at bounding box center [259, 126] width 64 height 11
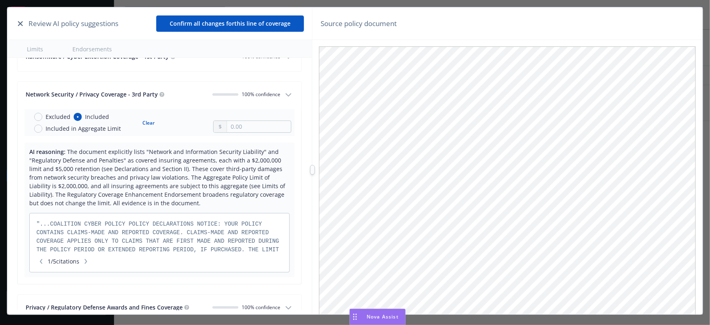
radio input "false"
type input "2,000,000.00"
click at [248, 168] on button "$2,000,000.00" at bounding box center [251, 175] width 70 height 15
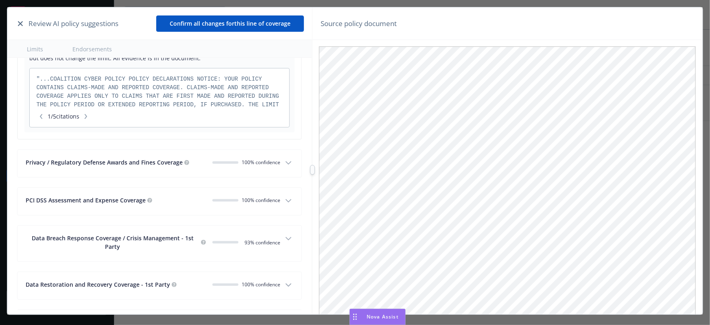
scroll to position [1812, 0]
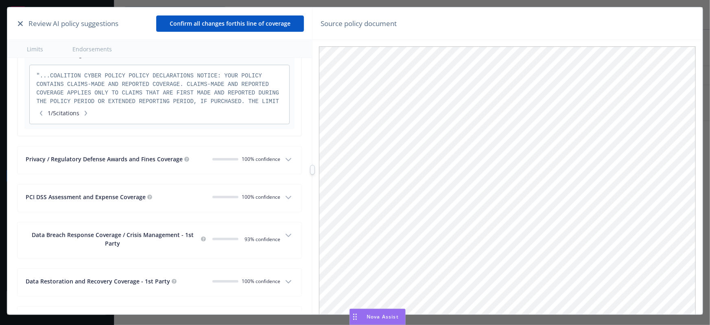
click at [207, 164] on button "Privacy / Regulatory Defense Awards and Fines Coverage 100% confidence" at bounding box center [159, 159] width 284 height 27
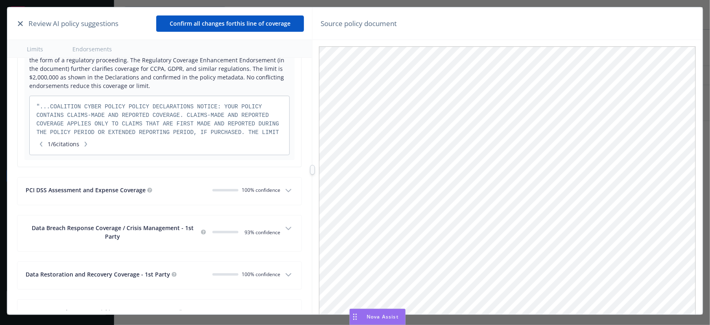
scroll to position [1997, 0]
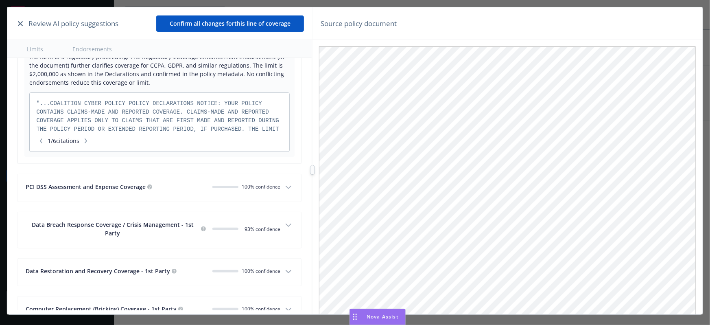
click at [190, 185] on div "PCI DSS Assessment and Expense Coverage" at bounding box center [116, 186] width 180 height 9
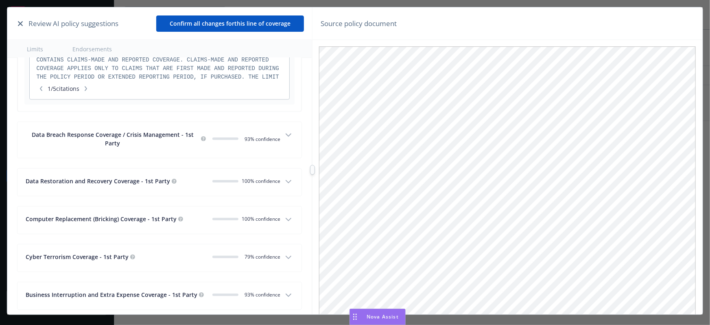
scroll to position [2256, 0]
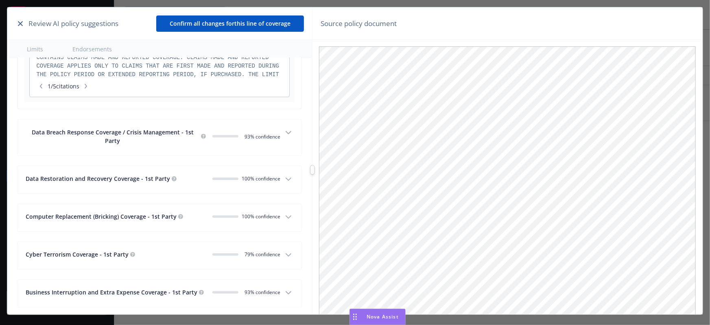
click at [186, 146] on button "Data Breach Response Coverage / Crisis Management - 1st Party 0 93 % confidence" at bounding box center [159, 138] width 284 height 36
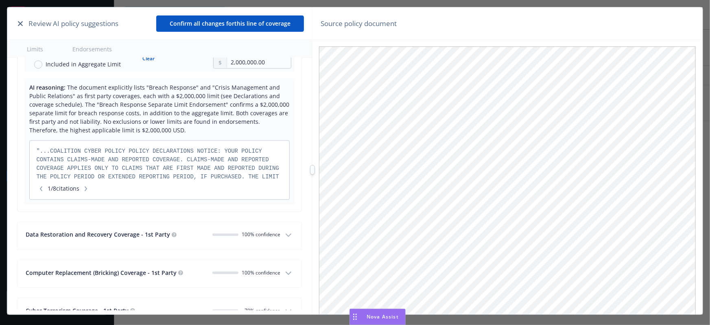
scroll to position [2404, 0]
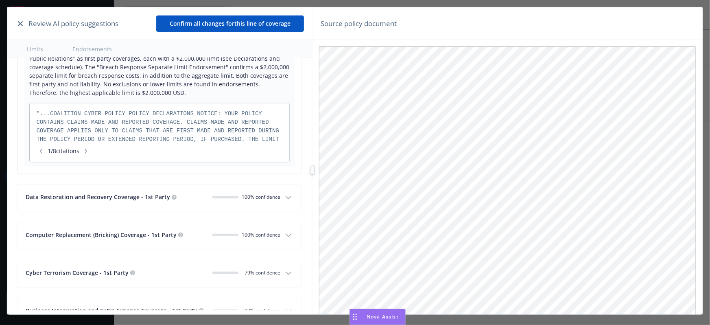
click at [194, 197] on div "Data Restoration and Recovery Coverage - 1st Party" at bounding box center [116, 196] width 180 height 9
radio input "false"
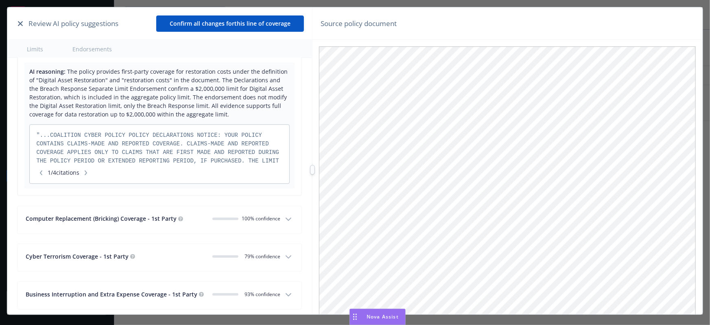
scroll to position [2588, 0]
click at [179, 217] on div "Computer Replacement (Bricking) Coverage - 1st Party" at bounding box center [116, 216] width 180 height 9
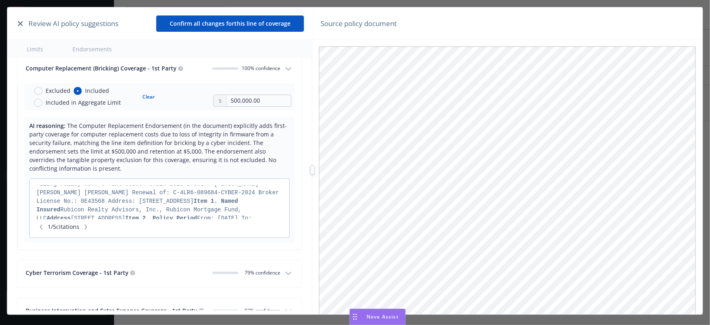
scroll to position [2810, 0]
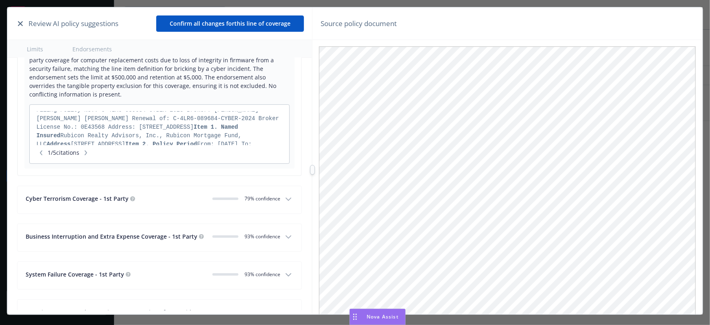
click at [170, 189] on button "Cyber Terrorism Coverage - 1st Party 0 79 % confidence" at bounding box center [159, 199] width 284 height 27
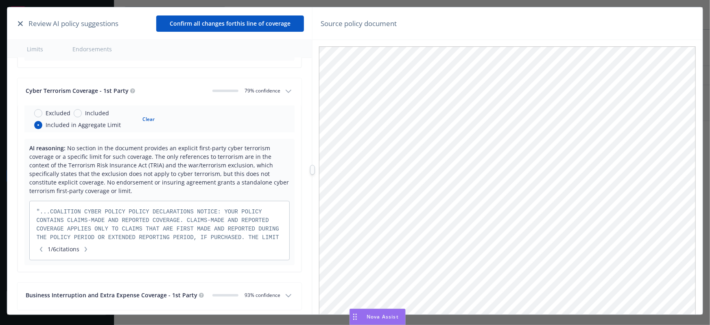
scroll to position [2921, 0]
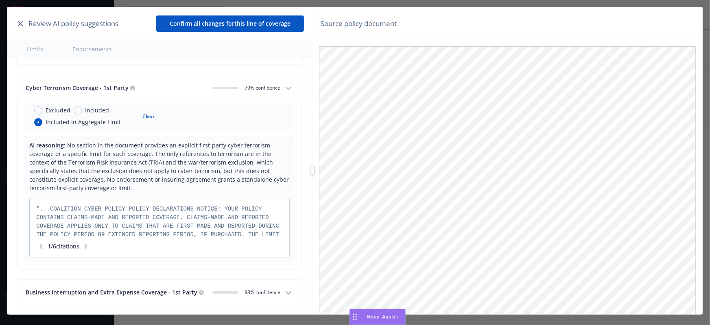
click at [145, 110] on button "Clear" at bounding box center [148, 115] width 22 height 11
radio input "false"
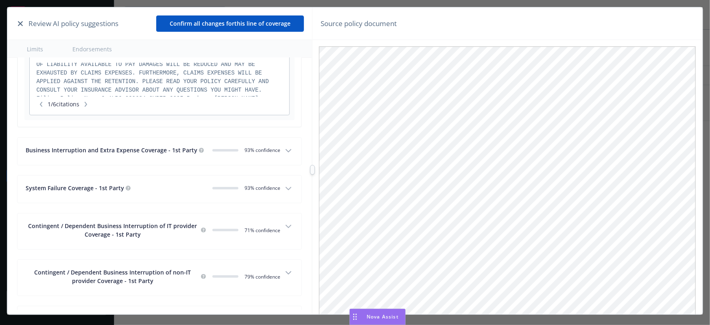
scroll to position [3069, 0]
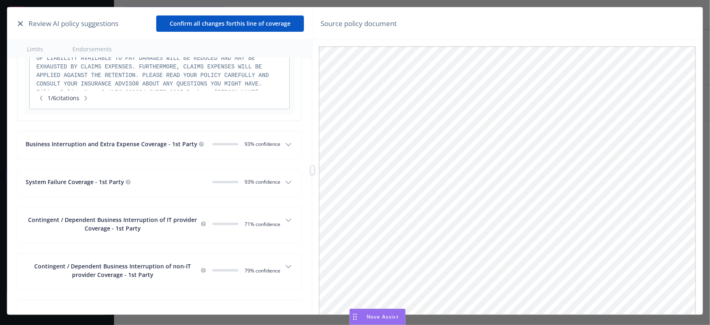
click at [150, 146] on div "Business Interruption and Extra Expense Coverage - 1st Party 0 93 % confidence" at bounding box center [153, 145] width 255 height 11
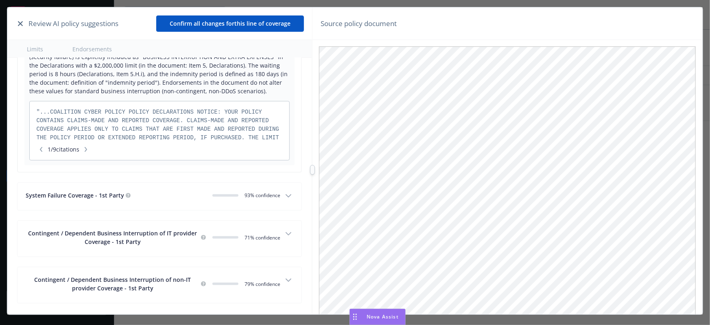
scroll to position [3291, 0]
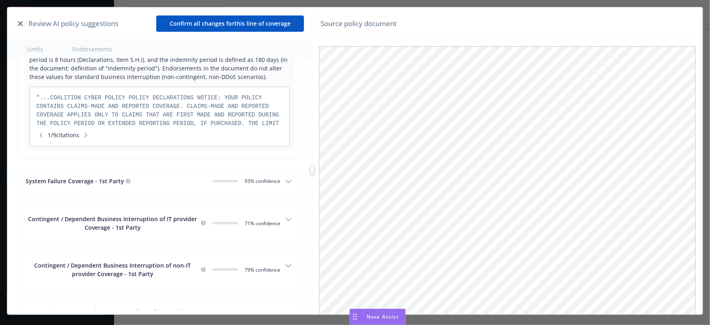
click at [159, 171] on button "System Failure Coverage - 1st Party 0 93 % confidence" at bounding box center [159, 181] width 284 height 27
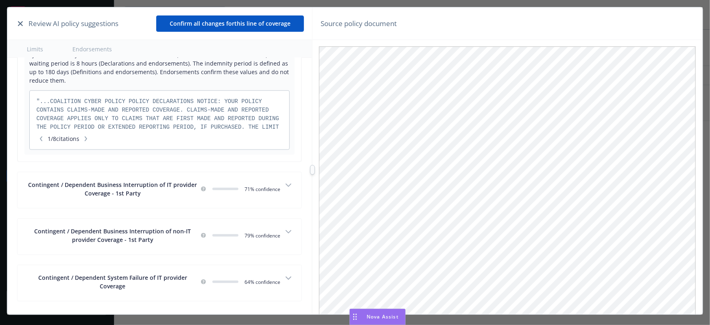
scroll to position [3587, 0]
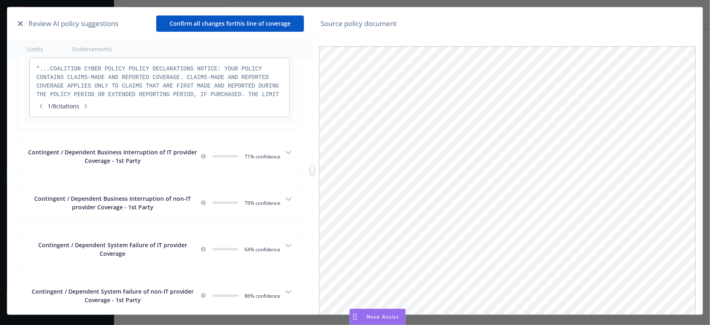
click at [162, 161] on div "Contingent / Dependent Business Interruption of IT provider Coverage - 1st Part…" at bounding box center [153, 158] width 255 height 20
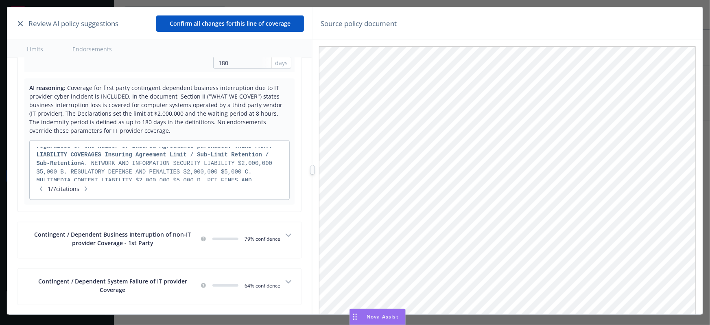
scroll to position [3809, 0]
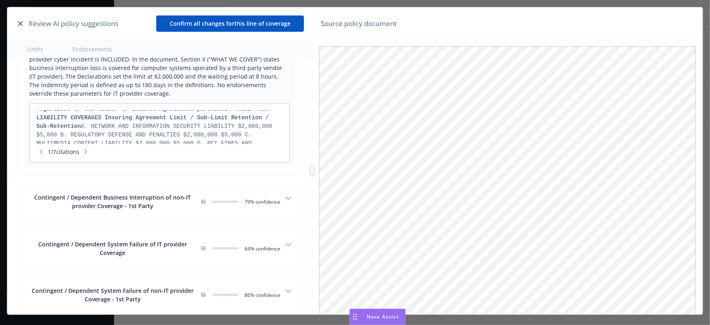
click at [255, 199] on span "0 79 % confidence" at bounding box center [261, 202] width 39 height 7
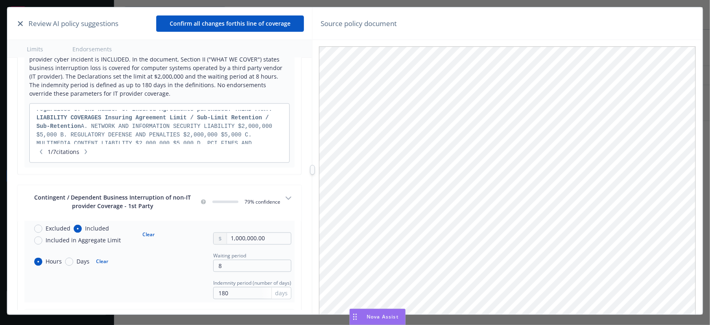
click at [285, 193] on icon "button" at bounding box center [289, 198] width 10 height 10
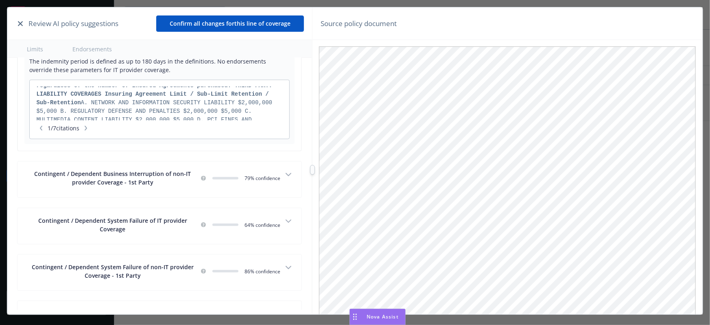
scroll to position [3846, 0]
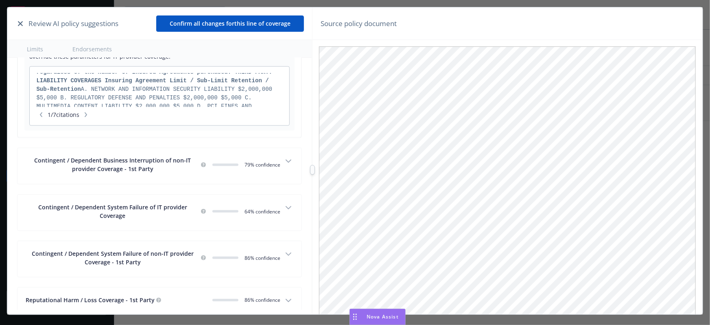
click at [287, 205] on icon "button" at bounding box center [289, 208] width 10 height 10
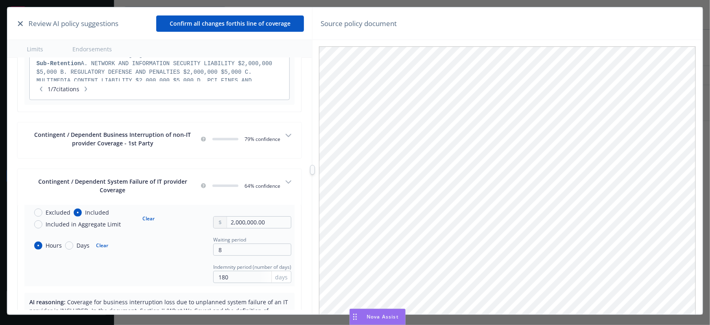
scroll to position [3883, 0]
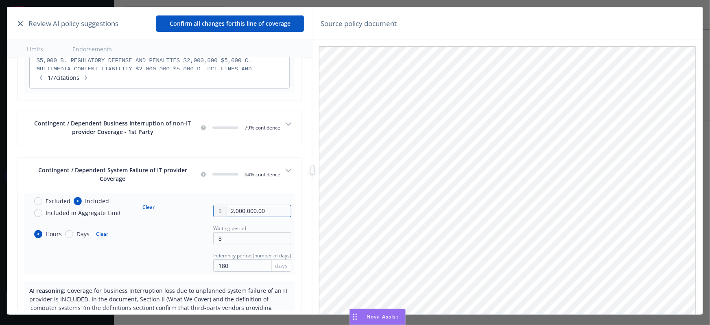
click at [232, 206] on input "2,000,000.00" at bounding box center [259, 210] width 64 height 11
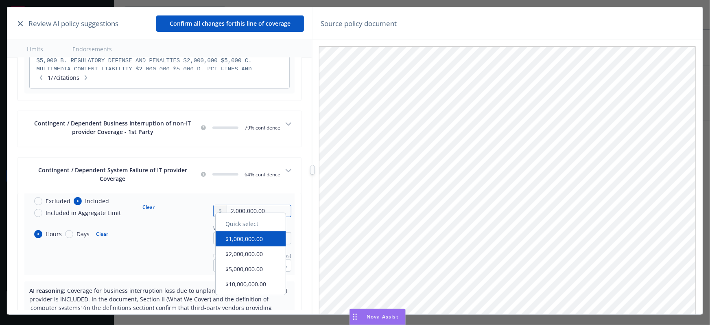
drag, startPoint x: 233, startPoint y: 205, endPoint x: 213, endPoint y: 203, distance: 20.5
click at [213, 205] on div "2,000,000.00" at bounding box center [252, 211] width 78 height 12
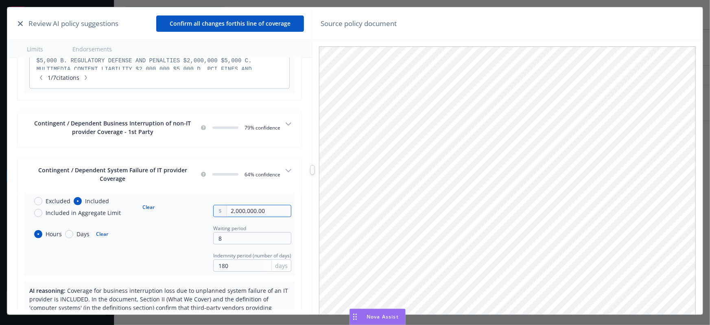
radio input "false"
type input "500,000.00"
click at [182, 210] on div "Excluded Included Included in Aggregate Limit Clear 500,000.00" at bounding box center [160, 206] width 264 height 20
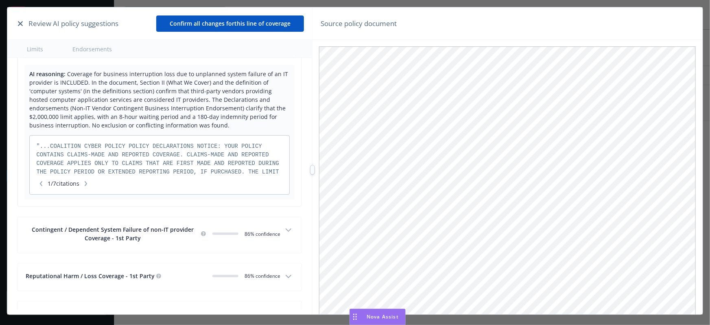
scroll to position [4104, 0]
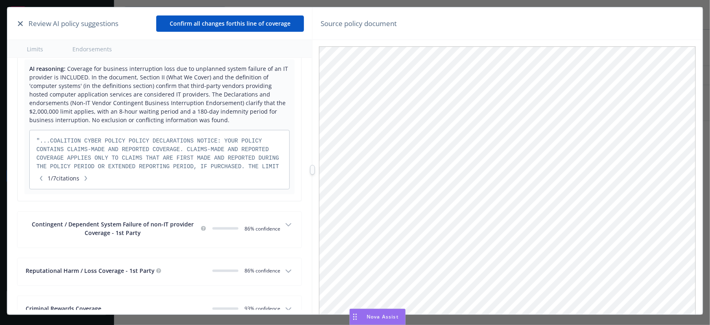
click at [168, 229] on div "Contingent / Dependent System Failure of non-IT provider Coverage - 1st Party" at bounding box center [113, 228] width 174 height 17
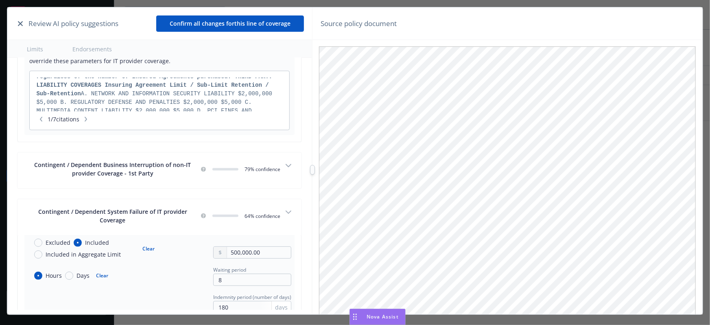
scroll to position [3846, 0]
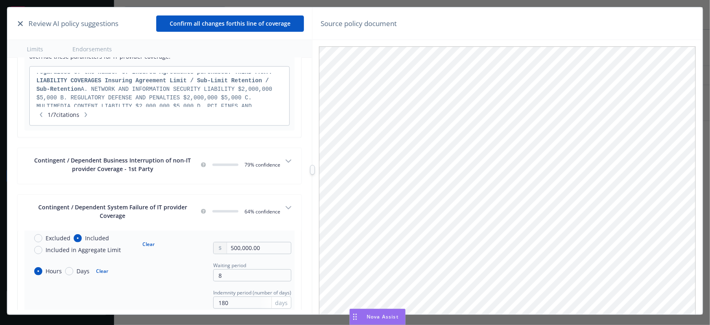
drag, startPoint x: 152, startPoint y: 166, endPoint x: 117, endPoint y: 163, distance: 34.7
click at [116, 163] on div "Contingent / Dependent Business Interruption of non-IT provider Coverage - 1st …" at bounding box center [113, 164] width 174 height 17
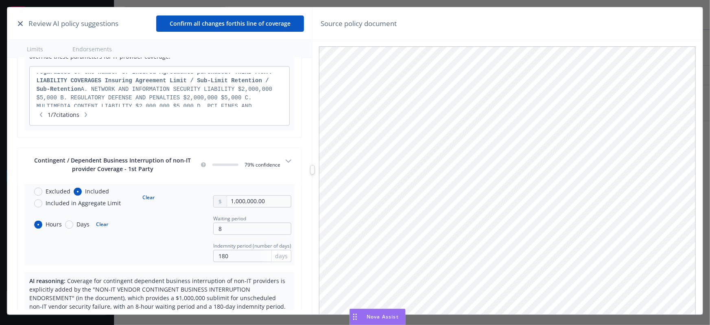
drag, startPoint x: 149, startPoint y: 163, endPoint x: 33, endPoint y: 158, distance: 115.6
click at [34, 158] on span "Contingent / Dependent Business Interruption of non-IT provider Coverage - 1st …" at bounding box center [112, 165] width 157 height 16
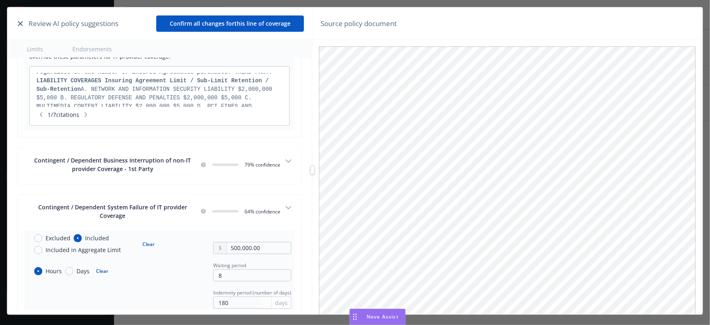
drag, startPoint x: 32, startPoint y: 155, endPoint x: 63, endPoint y: 162, distance: 32.2
click at [72, 158] on div "Contingent / Dependent Business Interruption of non-IT provider Coverage - 1st …" at bounding box center [113, 164] width 174 height 17
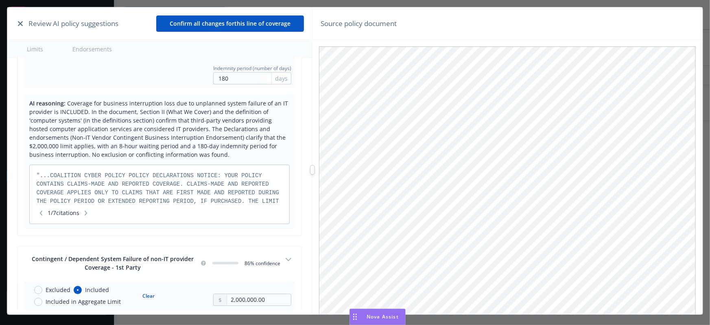
scroll to position [4327, 0]
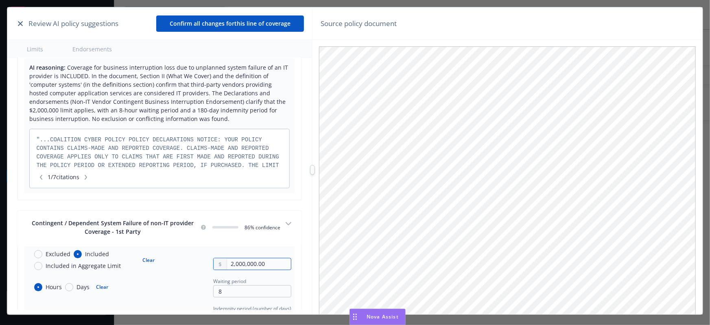
drag, startPoint x: 235, startPoint y: 259, endPoint x: 210, endPoint y: 259, distance: 24.4
click at [213, 259] on div "2,000,000.00" at bounding box center [252, 263] width 78 height 12
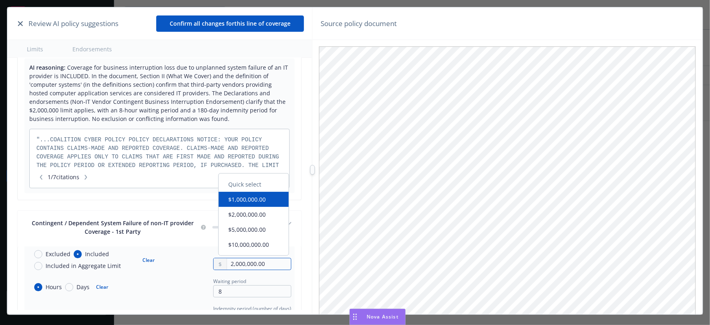
radio input "false"
type input "500,000.00"
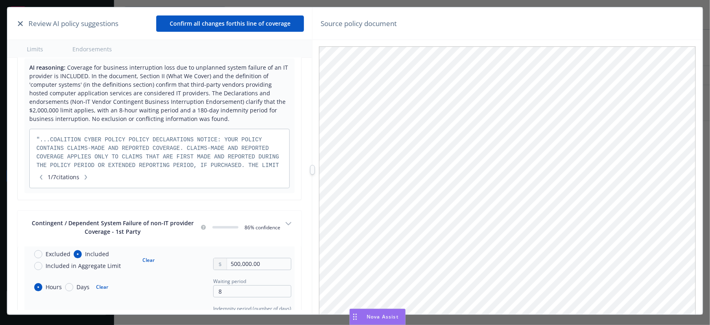
click at [153, 239] on button "Contingent / Dependent System Failure of non-IT provider Coverage - 1st Party 0…" at bounding box center [159, 228] width 284 height 36
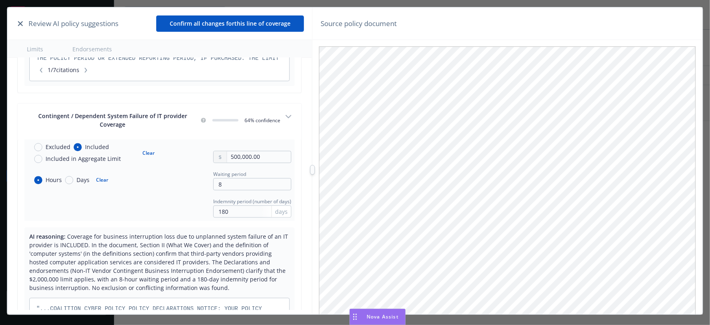
scroll to position [4141, 0]
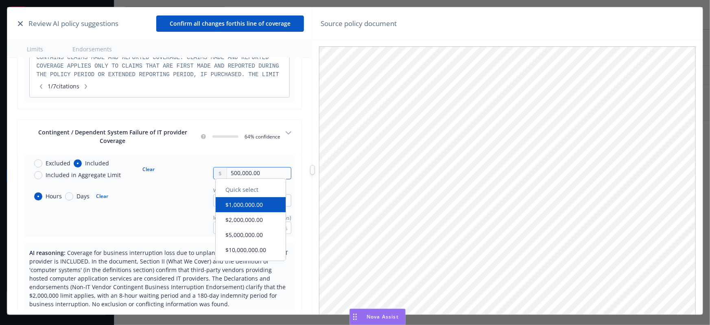
drag, startPoint x: 228, startPoint y: 167, endPoint x: 219, endPoint y: 170, distance: 9.5
click at [219, 170] on div "500,000.00" at bounding box center [252, 173] width 78 height 12
click at [237, 215] on button "$2,000,000.00" at bounding box center [251, 219] width 70 height 15
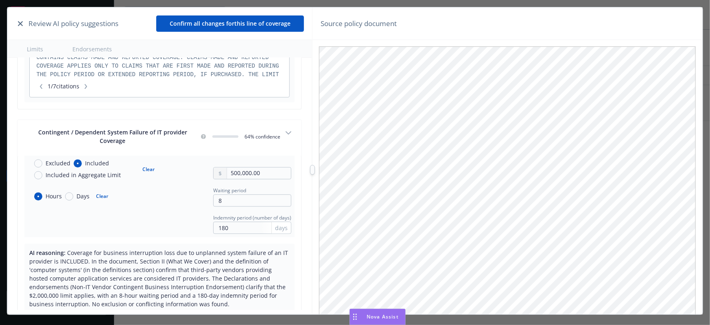
radio input "false"
type input "2,000,000.00"
click at [165, 198] on div "Hours Days Clear Waiting period 8" at bounding box center [160, 195] width 264 height 21
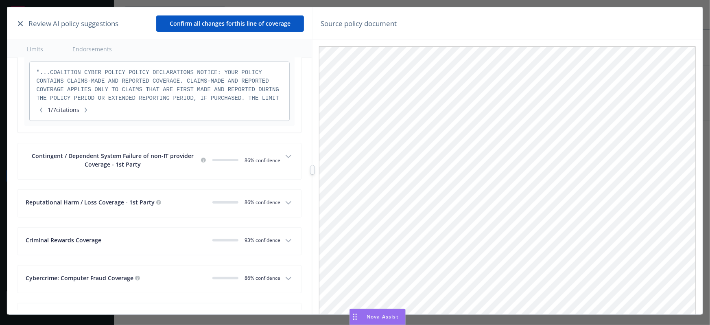
scroll to position [4401, 0]
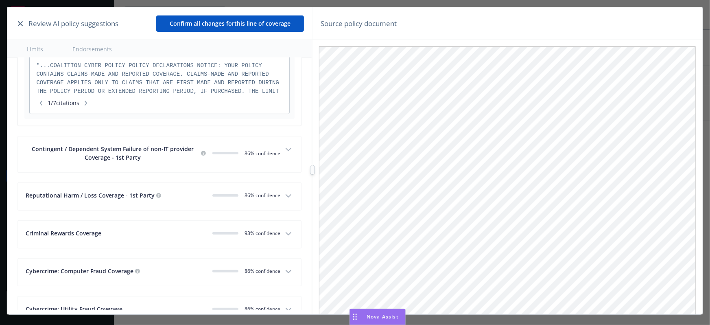
click at [191, 196] on div "Reputational Harm / Loss Coverage - 1st Party 0 86 % confidence" at bounding box center [153, 196] width 255 height 11
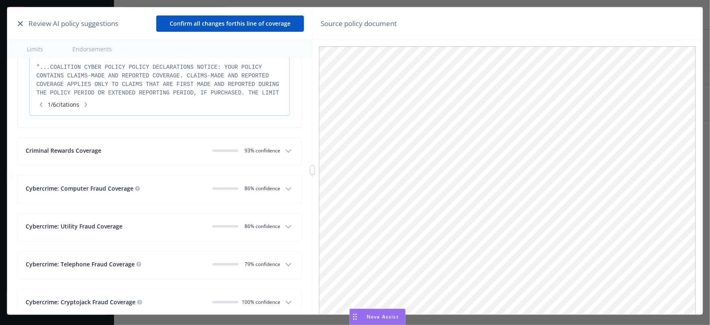
scroll to position [4696, 0]
click at [186, 149] on div "Criminal Rewards Coverage 0 93 % confidence" at bounding box center [153, 150] width 255 height 11
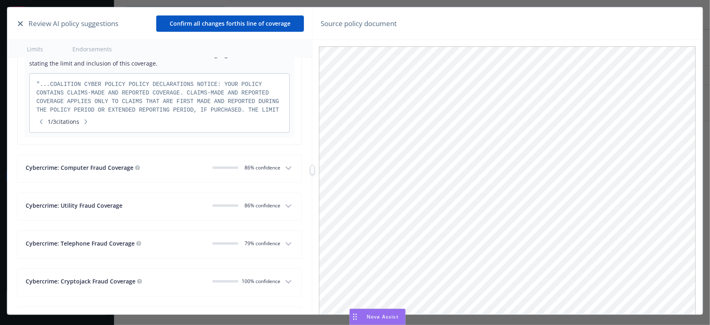
scroll to position [4881, 0]
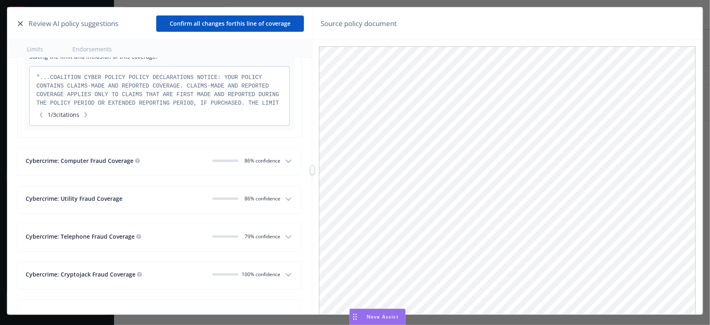
click at [153, 156] on div "Cybercrime: Computer Fraud Coverage" at bounding box center [116, 160] width 180 height 9
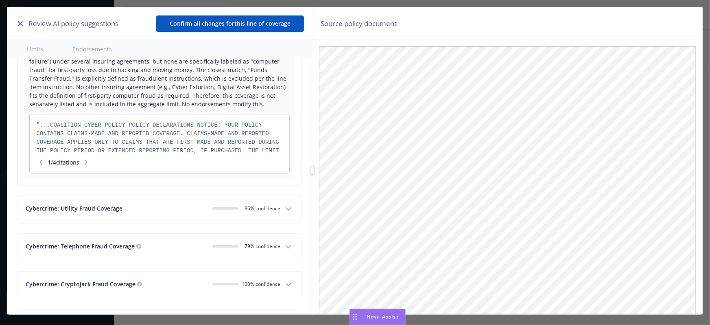
scroll to position [5066, 0]
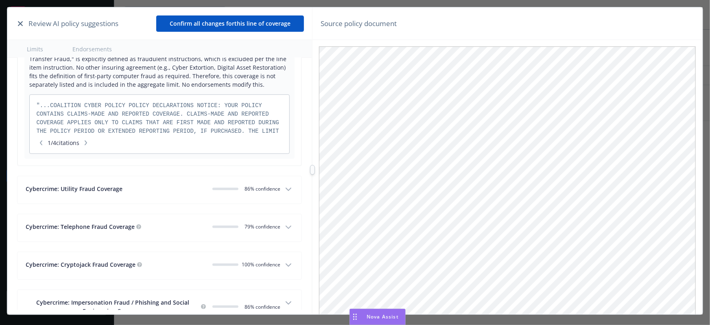
click at [161, 189] on div "Cybercrime: Utility Fraud Coverage 0 86 % confidence" at bounding box center [153, 189] width 255 height 11
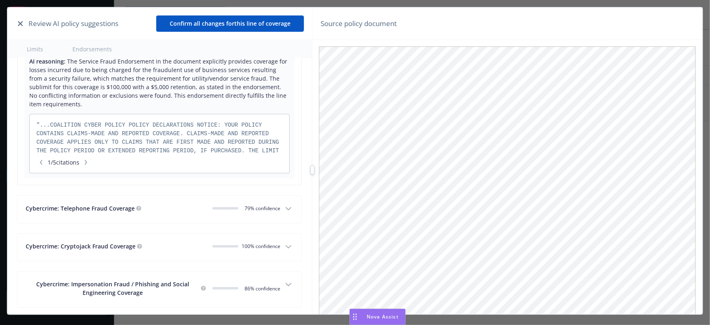
scroll to position [5288, 0]
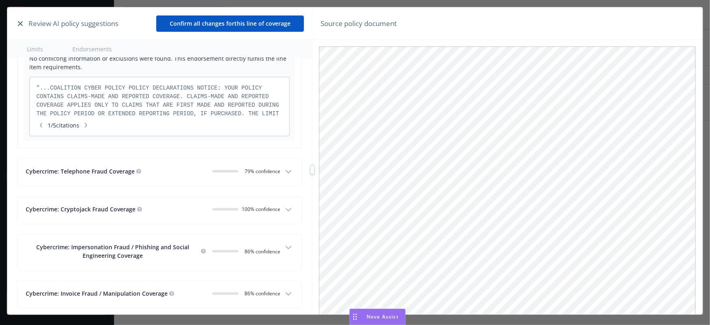
click at [190, 172] on div "Cybercrime: Telephone Fraud Coverage 0 79 % confidence" at bounding box center [153, 172] width 255 height 11
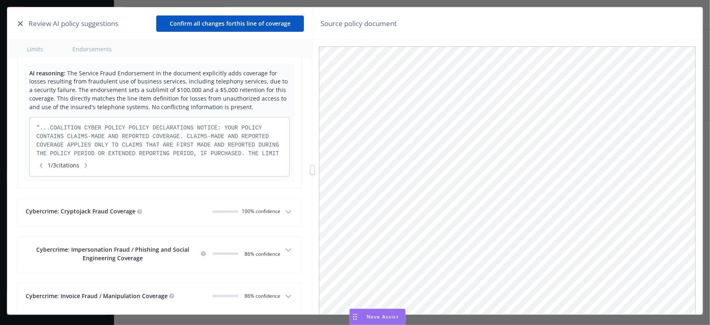
scroll to position [5473, 0]
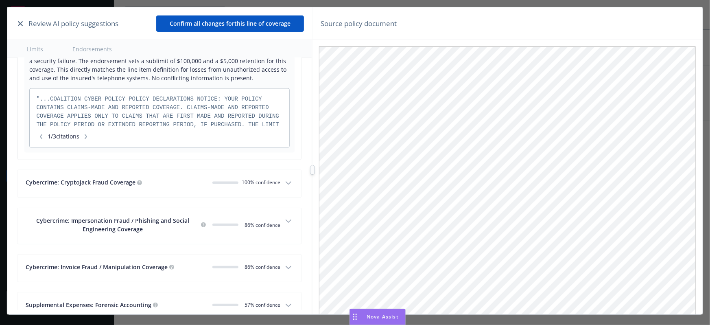
click at [157, 180] on div "Cybercrime: Cryptojack Fraud Coverage" at bounding box center [116, 182] width 180 height 9
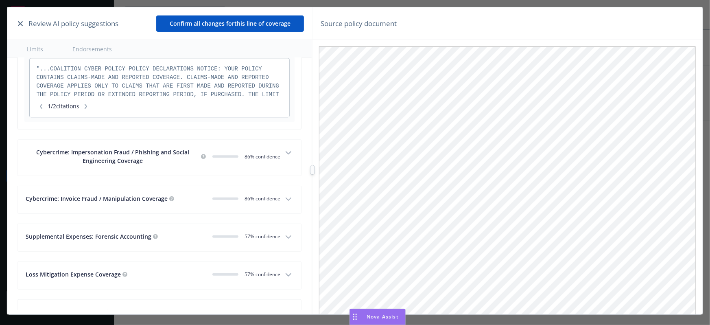
scroll to position [5732, 0]
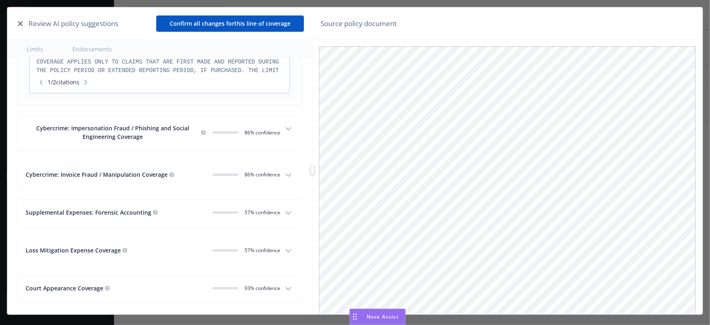
click at [149, 128] on div "Cybercrime: Impersonation Fraud / Phishing and Social Engineering Coverage" at bounding box center [113, 132] width 174 height 17
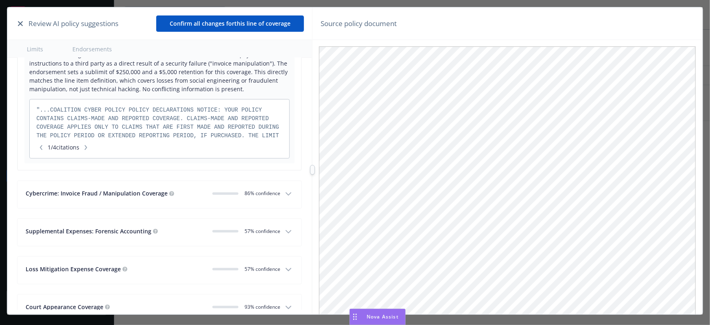
scroll to position [5917, 0]
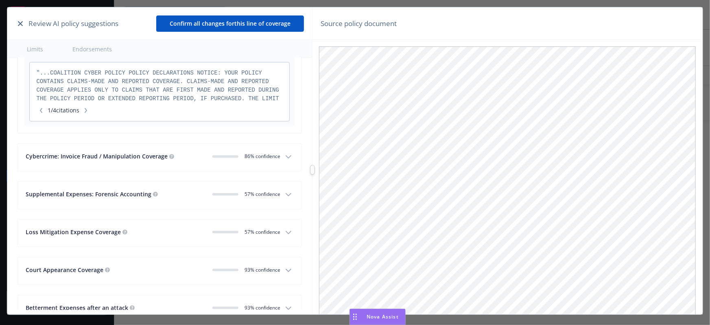
click at [183, 152] on div "Cybercrime: Invoice Fraud / Manipulation Coverage" at bounding box center [116, 156] width 180 height 9
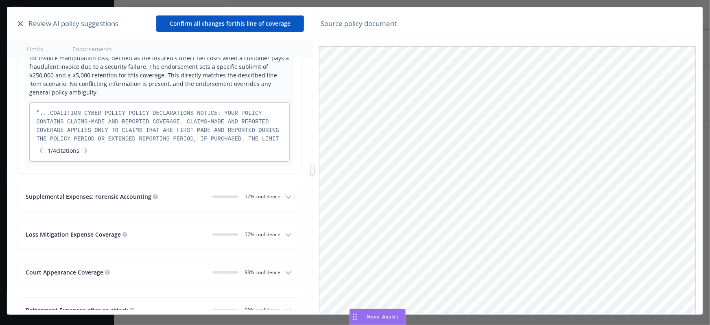
scroll to position [6102, 0]
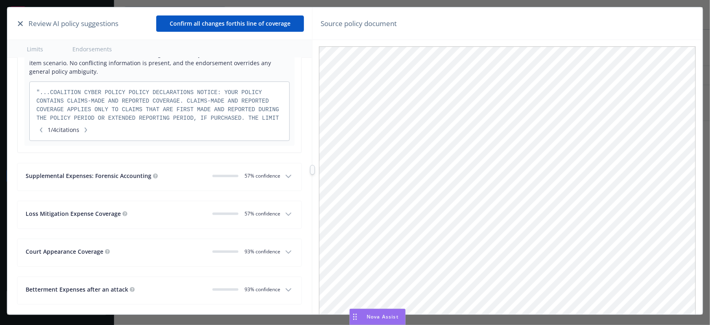
click at [176, 172] on div "Supplemental Expenses: Forensic Accounting" at bounding box center [116, 175] width 180 height 9
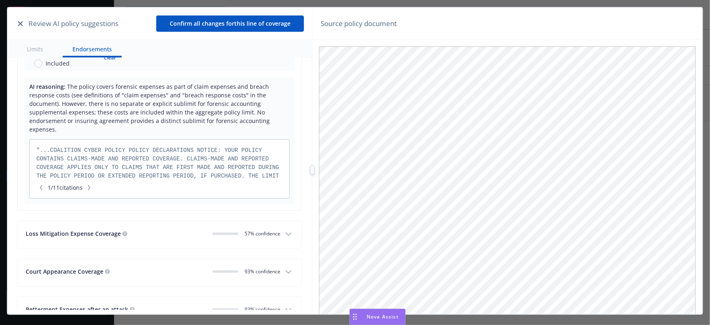
scroll to position [6286, 0]
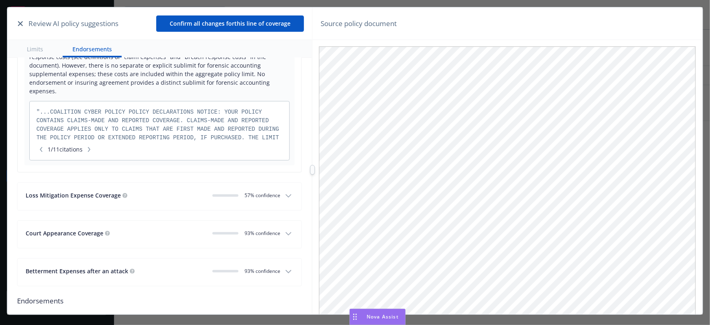
click at [159, 183] on button "Loss Mitigation Expense Coverage 0 57 % confidence" at bounding box center [159, 196] width 284 height 27
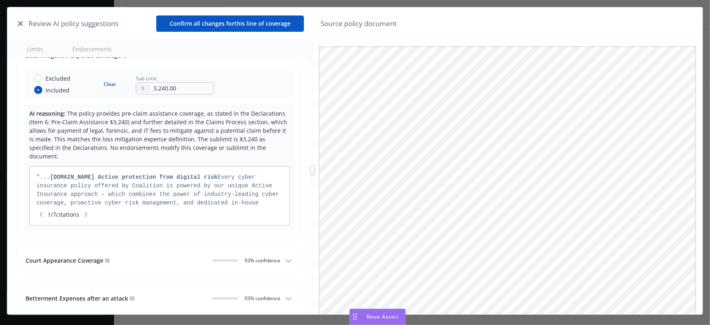
scroll to position [6472, 0]
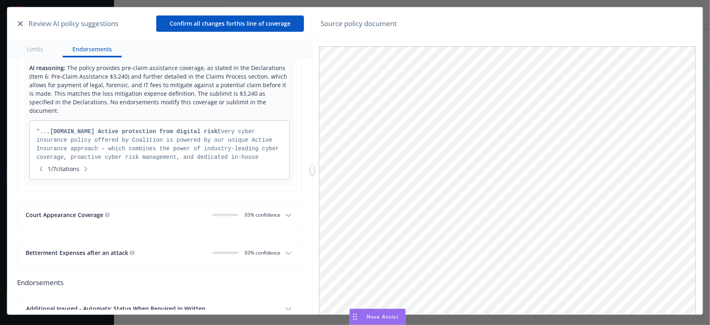
click at [159, 206] on button "Court Appearance Coverage 0 93 % confidence" at bounding box center [159, 215] width 284 height 27
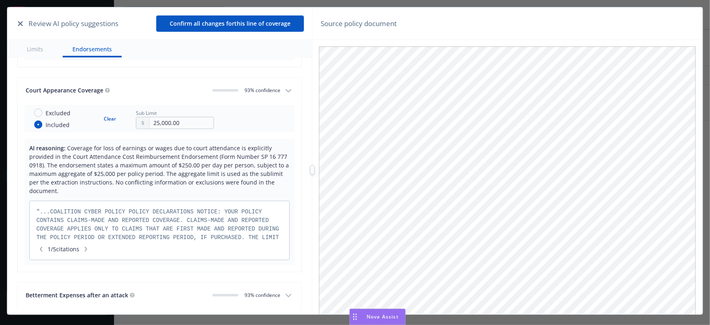
scroll to position [6693, 0]
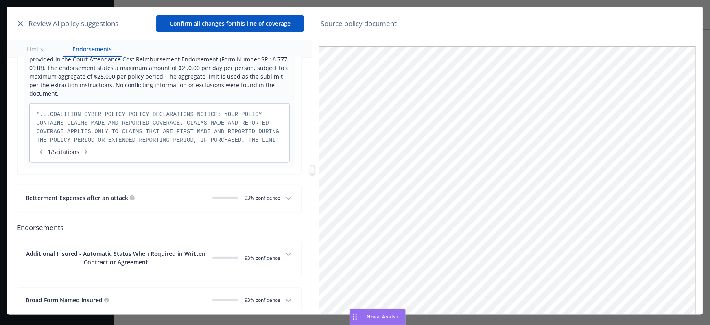
click at [162, 193] on div "Betterment Expenses after an attack" at bounding box center [116, 197] width 180 height 9
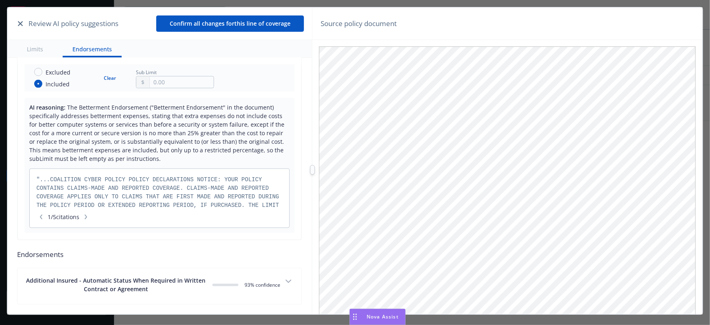
scroll to position [6915, 0]
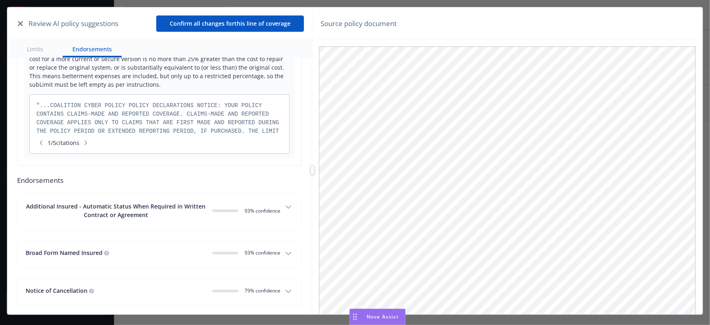
click at [118, 203] on span "Additional Insured - Automatic Status When Required in Written Contract or Agre…" at bounding box center [115, 211] width 179 height 16
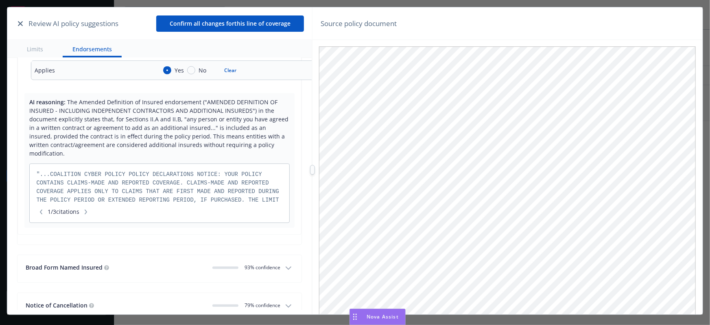
scroll to position [7150, 0]
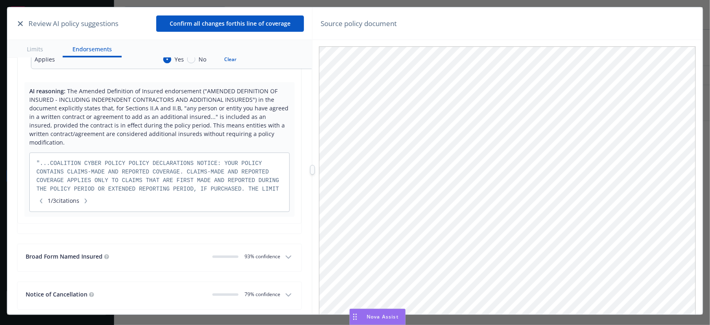
click at [149, 252] on div "Broad Form Named Insured" at bounding box center [116, 256] width 180 height 9
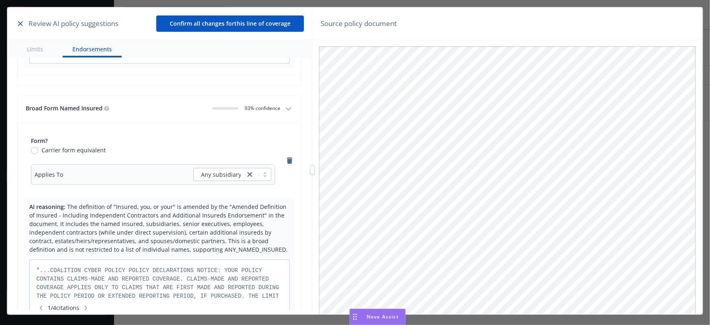
scroll to position [7366, 0]
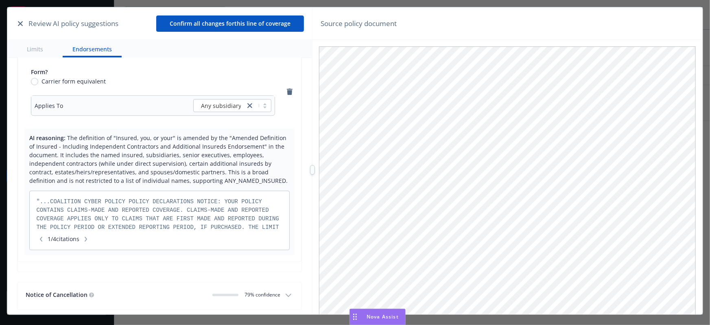
click at [122, 290] on div "Notice of Cancellation 0 79 % confidence" at bounding box center [153, 295] width 255 height 11
radio input "false"
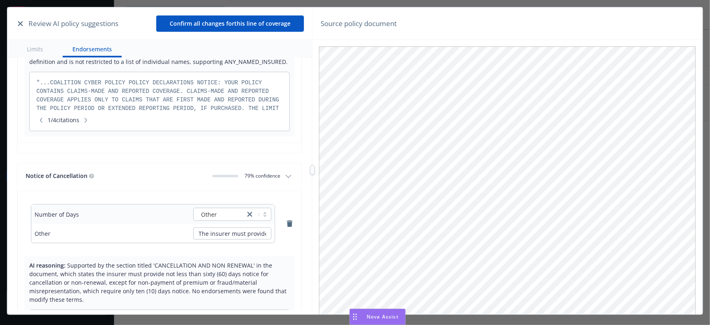
scroll to position [7551, 0]
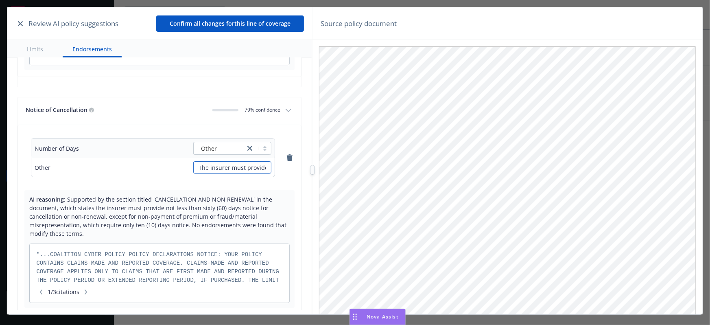
click at [214, 161] on input "The insurer must provide at least sixty (60) days written notice prior to cance…" at bounding box center [232, 167] width 78 height 12
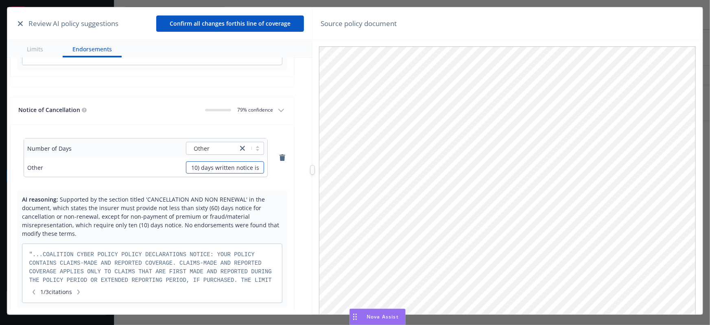
drag, startPoint x: 194, startPoint y: 141, endPoint x: 299, endPoint y: 146, distance: 104.3
click at [299, 146] on div "Cyber Liability Rubicon Realty Advisors Inc - Cyber - C-4LR6-089684-CYBER-2025 …" at bounding box center [159, 184] width 304 height 252
click at [194, 200] on span "Supported by the section titled 'CANCELLATION AND NON RENEWAL' in the document,…" at bounding box center [149, 216] width 257 height 42
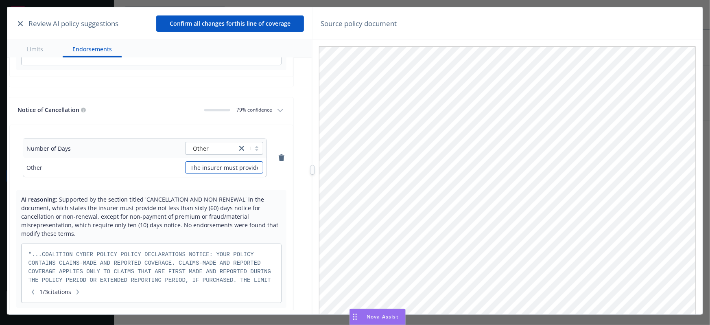
click at [191, 161] on input "The insurer must provide at least sixty (60) days written notice prior to cance…" at bounding box center [224, 167] width 78 height 12
drag, startPoint x: 185, startPoint y: 143, endPoint x: 277, endPoint y: 146, distance: 92.0
click at [277, 146] on div "Number of Days Other Other The insurer must provide at least sixty (60) days wr…" at bounding box center [151, 157] width 270 height 52
type input "60"
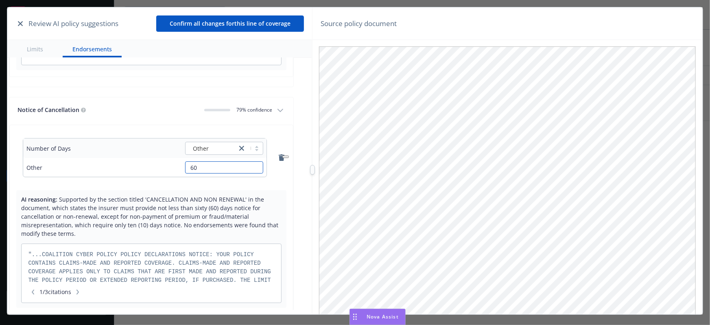
radio input "false"
type input "60 D"
radio input "false"
type input "60 Days"
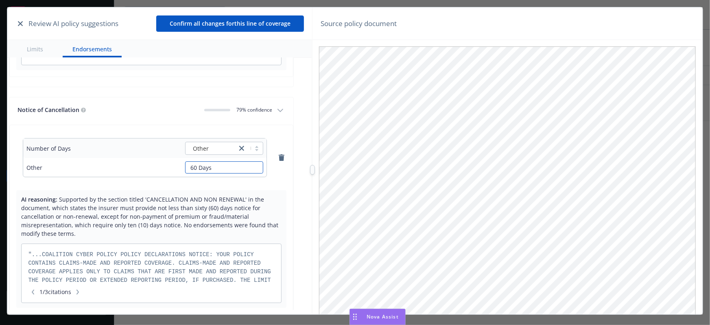
radio input "false"
type input "60 Da"
radio input "false"
type input "6"
radio input "false"
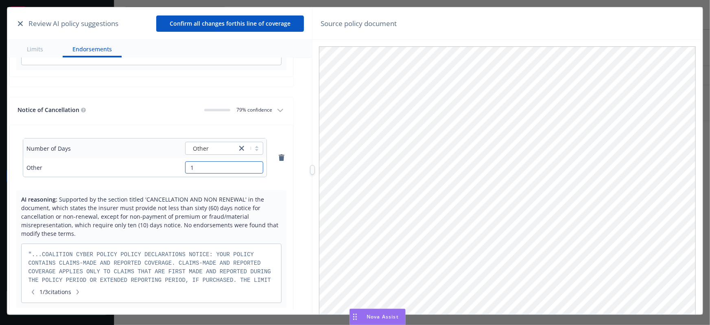
type input "10"
radio input "false"
type input "10"
radio input "false"
type input "10 Da"
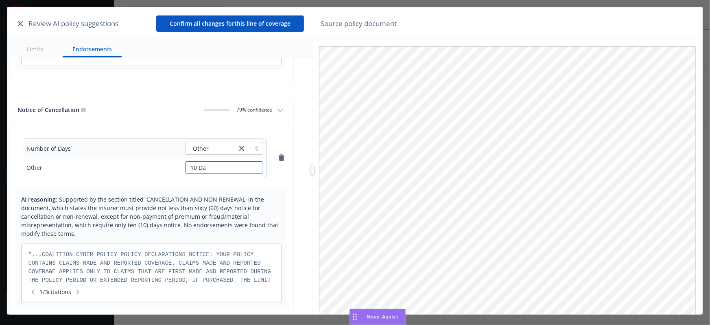
radio input "false"
type input "10 Days"
radio input "false"
type input "10 Days N"
radio input "false"
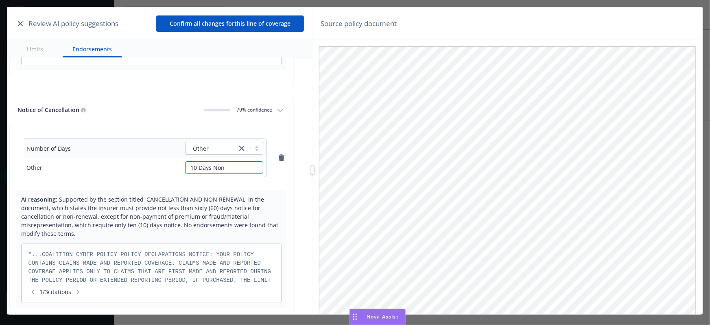
type input "10 Days Non-"
radio input "false"
type input "10 Days Non-p"
radio input "false"
type input "10 Days Non-payment"
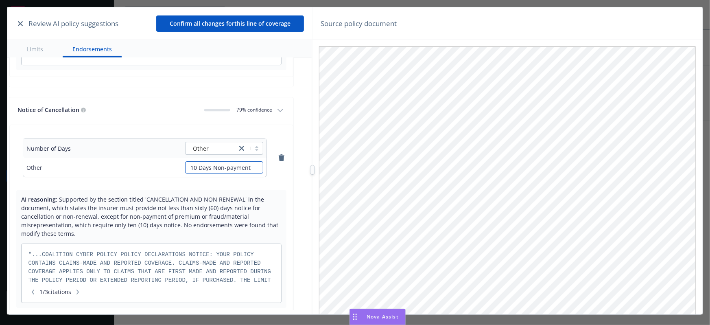
radio input "false"
type input "10 Days Non-payment /"
radio input "false"
type input "10 Days Non-payment / 60"
radio input "false"
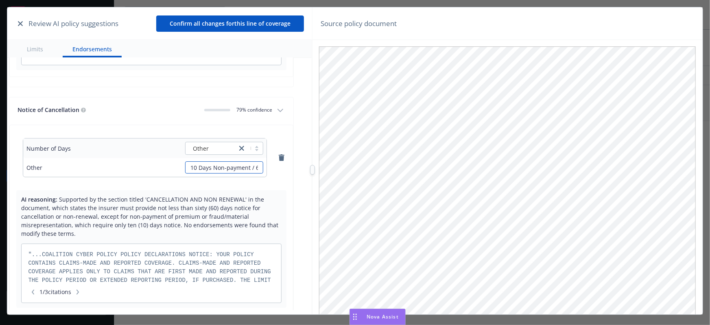
type input "10 Days Non-payment / 60 days any o"
radio input "false"
type input "10 Days Non-payment / 60 days any other reason"
radio input "false"
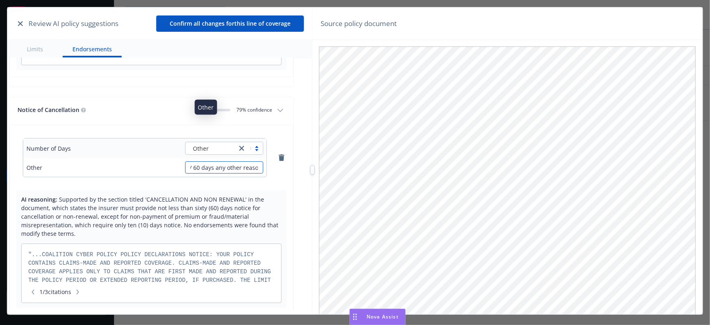
type input "10 Days Non-payment / 60 days any other reason"
click at [215, 144] on div "Other" at bounding box center [211, 148] width 43 height 9
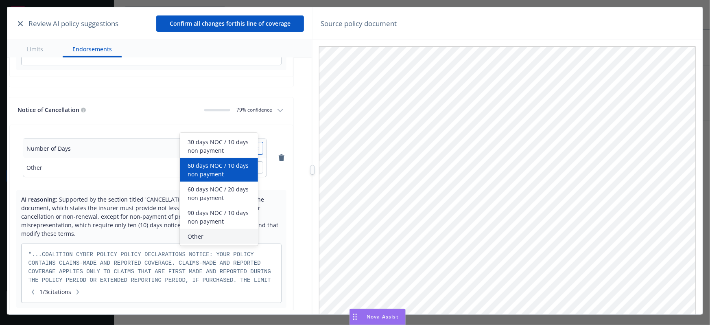
click at [224, 173] on span "60 days NOC / 10 days non payment" at bounding box center [220, 169] width 65 height 17
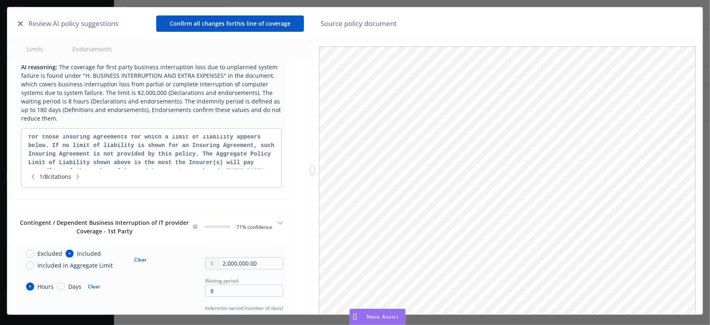
scroll to position [3591, 8]
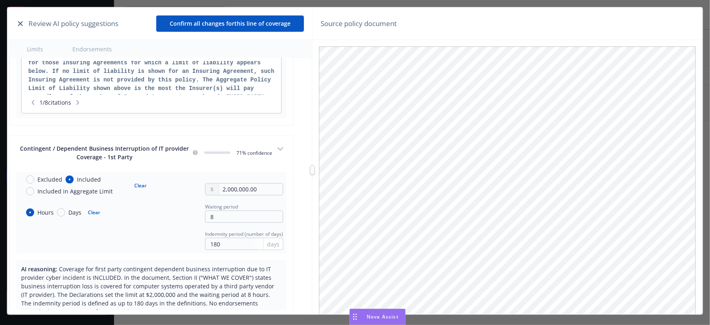
click at [139, 183] on button "Clear" at bounding box center [140, 184] width 22 height 11
radio input "false"
click at [92, 207] on button "Clear" at bounding box center [94, 212] width 22 height 11
radio input "false"
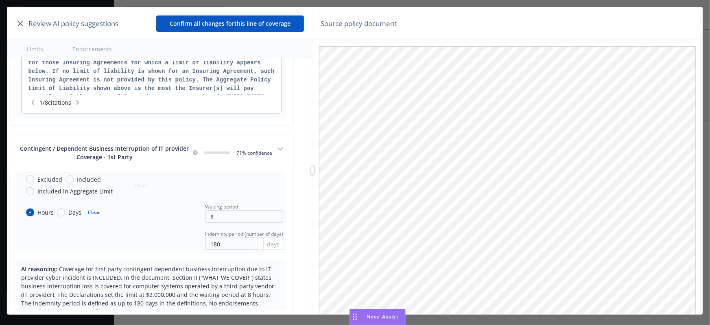
radio input "false"
drag, startPoint x: 228, startPoint y: 212, endPoint x: 187, endPoint y: 213, distance: 41.1
click at [187, 213] on div "Hours Days Clear Waiting period 8" at bounding box center [152, 212] width 264 height 21
radio input "false"
drag, startPoint x: 228, startPoint y: 237, endPoint x: 185, endPoint y: 238, distance: 43.5
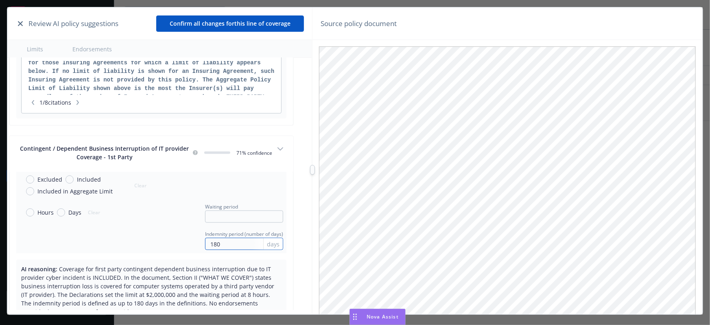
click at [185, 238] on div "Indemnity period (number of days) 180 days" at bounding box center [152, 239] width 264 height 21
radio input "false"
click at [153, 216] on div "Hours Days Clear Waiting period" at bounding box center [152, 212] width 264 height 21
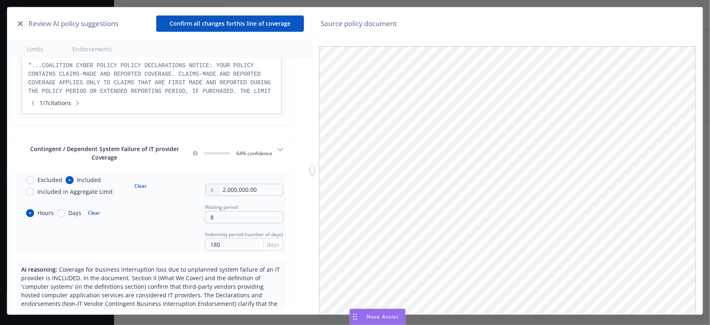
scroll to position [4145, 8]
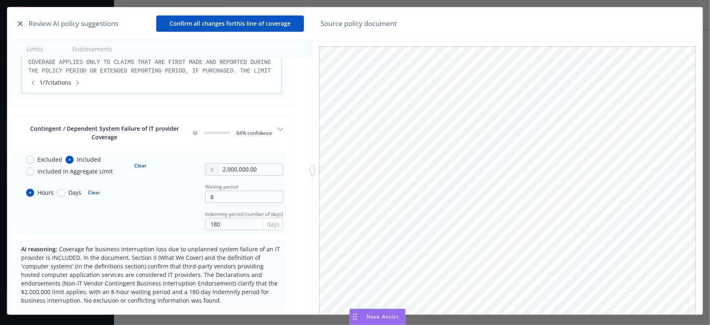
click at [140, 159] on button "Clear" at bounding box center [140, 164] width 22 height 11
radio input "false"
click at [90, 188] on button "Clear" at bounding box center [94, 192] width 22 height 11
radio input "false"
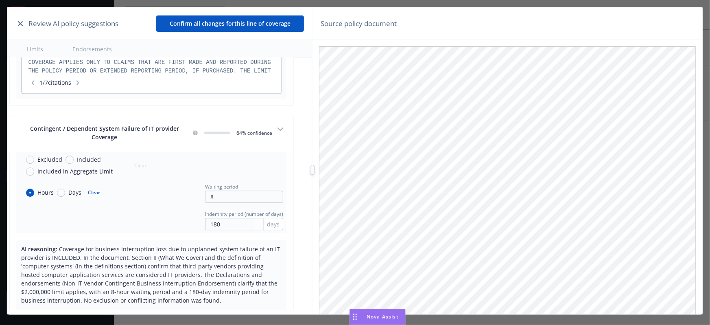
radio input "false"
drag, startPoint x: 231, startPoint y: 193, endPoint x: 195, endPoint y: 191, distance: 36.3
click at [196, 192] on div "Hours Days Clear Waiting period 8" at bounding box center [152, 192] width 264 height 21
radio input "false"
drag, startPoint x: 219, startPoint y: 215, endPoint x: 187, endPoint y: 217, distance: 32.6
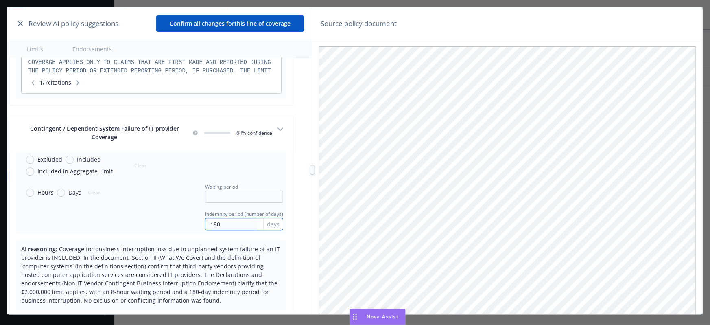
click at [187, 217] on div "Indemnity period (number of days) 180 days" at bounding box center [152, 219] width 264 height 21
radio input "false"
click at [166, 196] on div "Hours Days Clear Waiting period" at bounding box center [152, 192] width 264 height 21
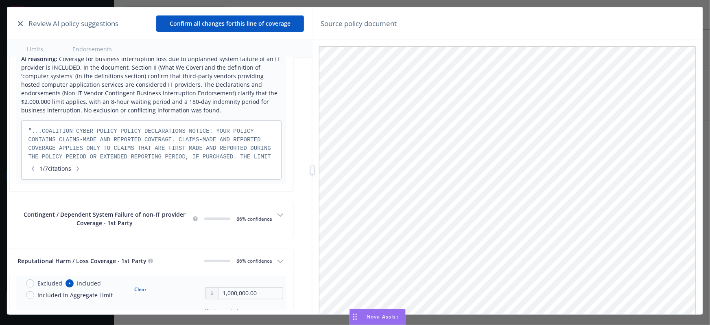
scroll to position [4367, 8]
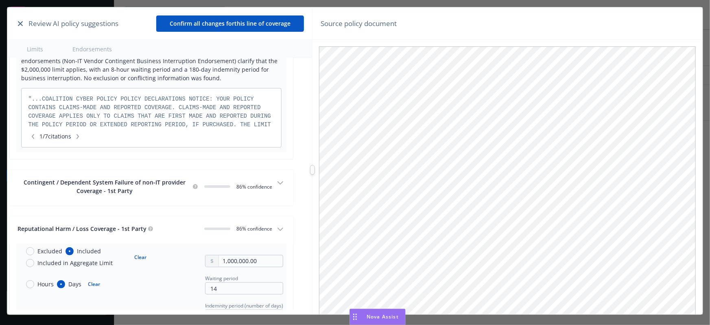
click at [166, 184] on div "Contingent / Dependent System Failure of non-IT provider Coverage - 1st Party" at bounding box center [104, 186] width 174 height 17
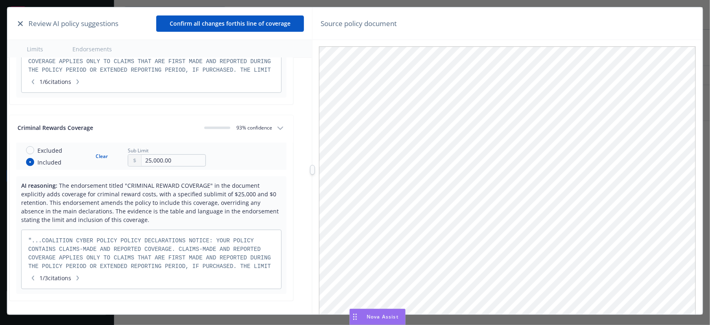
scroll to position [4959, 8]
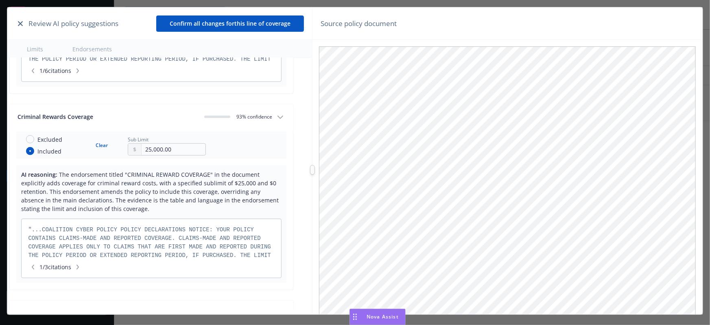
click at [227, 23] on button "Confirm all changes for this line of coverage" at bounding box center [230, 23] width 148 height 16
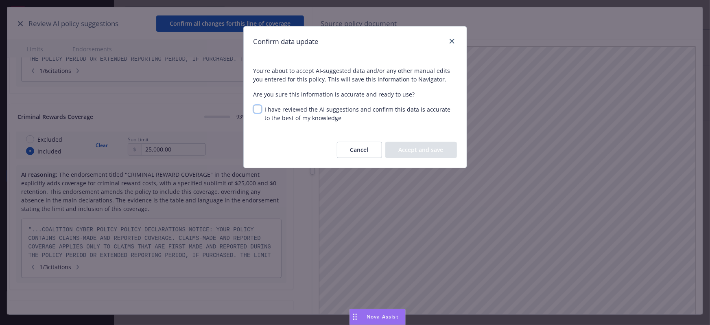
click at [253, 109] on input "I have reviewed the AI suggestions and confirm this data is accurate to the bes…" at bounding box center [257, 109] width 8 height 8
checkbox input "true"
click at [411, 146] on button "Accept and save" at bounding box center [421, 150] width 72 height 16
radio input "false"
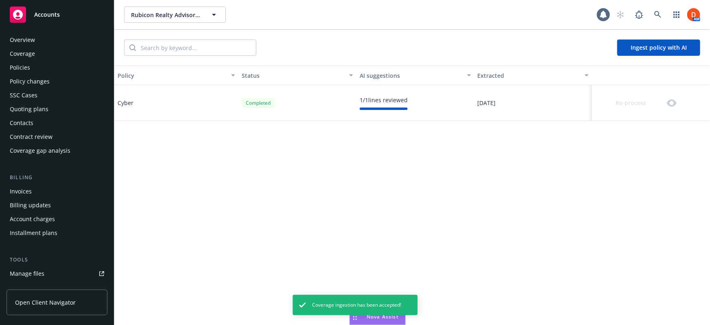
scroll to position [0, 0]
click at [62, 74] on div "Policies" at bounding box center [57, 69] width 94 height 13
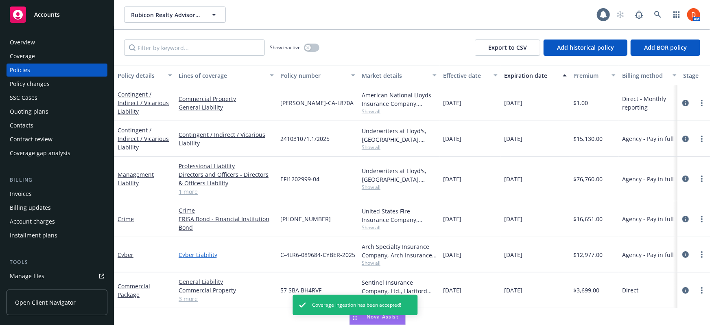
click at [201, 253] on link "Cyber Liability" at bounding box center [226, 254] width 95 height 9
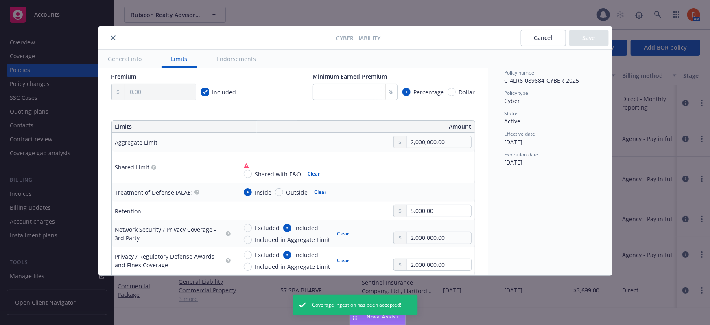
scroll to position [259, 0]
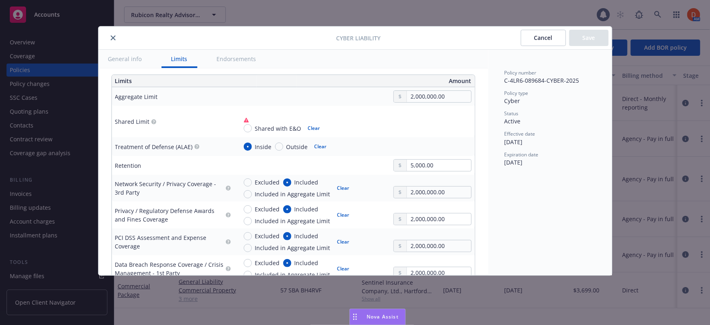
click at [354, 118] on div "Shared with E&O Clear" at bounding box center [354, 121] width 234 height 25
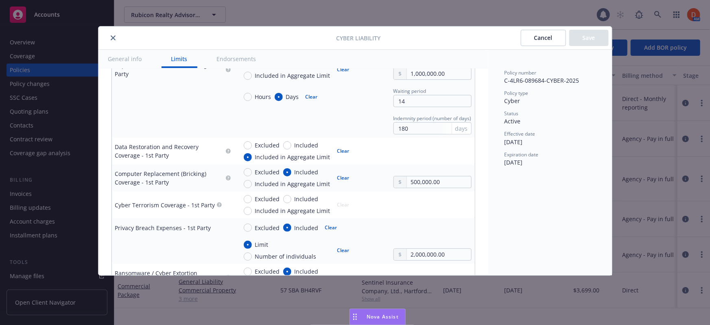
scroll to position [998, 0]
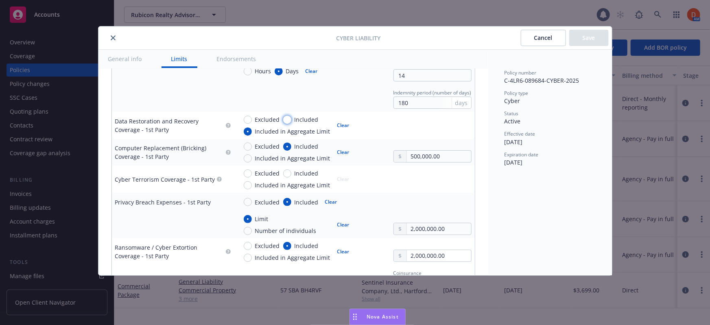
click at [285, 120] on input "Included" at bounding box center [287, 120] width 8 height 8
radio input "true"
click at [408, 127] on input "text" at bounding box center [439, 129] width 64 height 11
type input "2,000,000.00"
click at [421, 175] on button "$2,000,000.00" at bounding box center [430, 179] width 70 height 15
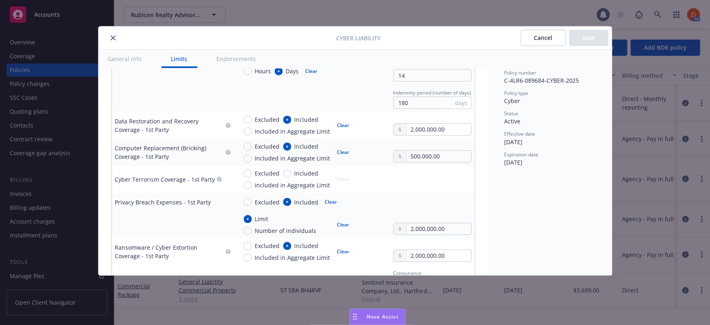
click at [370, 143] on div "Excluded Included Included in Aggregate Limit Clear 500,000.00" at bounding box center [354, 152] width 234 height 20
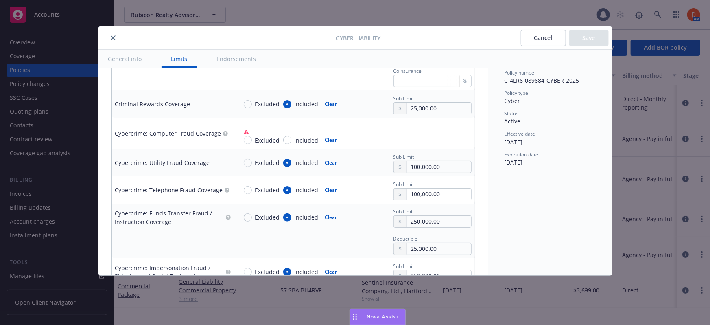
scroll to position [1150, 0]
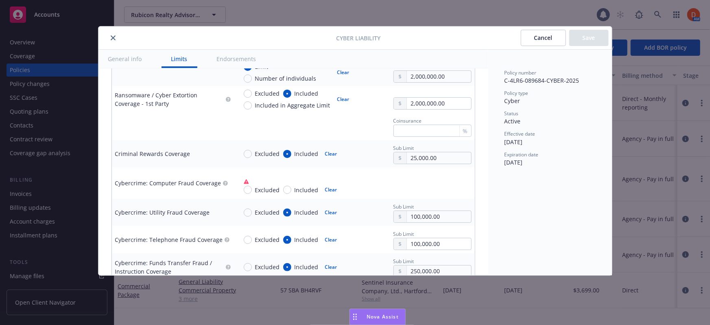
click at [111, 35] on icon "close" at bounding box center [113, 37] width 5 height 5
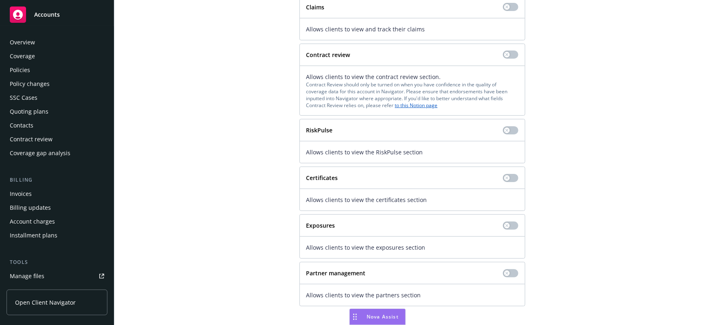
click at [68, 67] on div "Policies" at bounding box center [57, 69] width 94 height 13
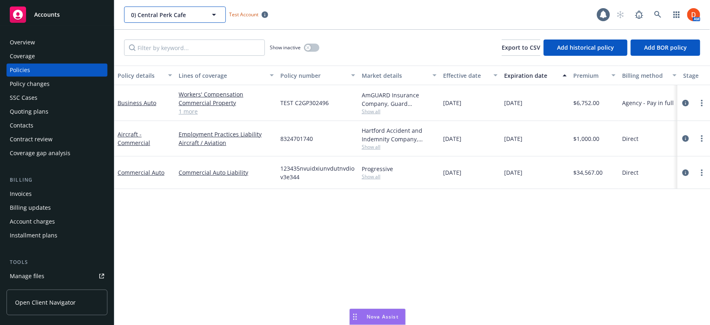
click at [206, 16] on button "0) Central Perk Cafe" at bounding box center [175, 15] width 102 height 16
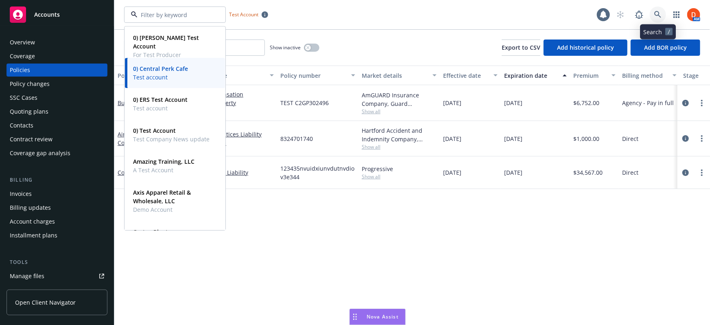
click at [659, 15] on icon at bounding box center [657, 14] width 7 height 7
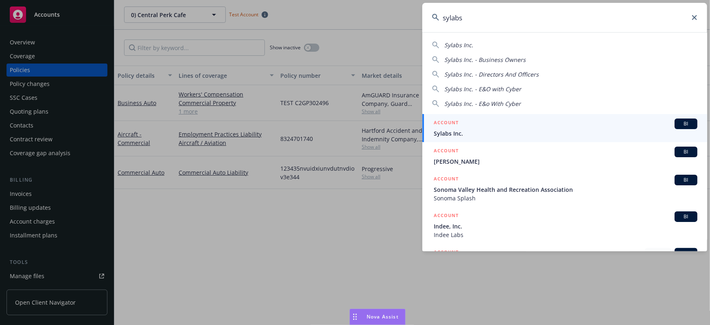
type input "sylabs"
click at [462, 134] on span "Sylabs Inc." at bounding box center [566, 133] width 264 height 9
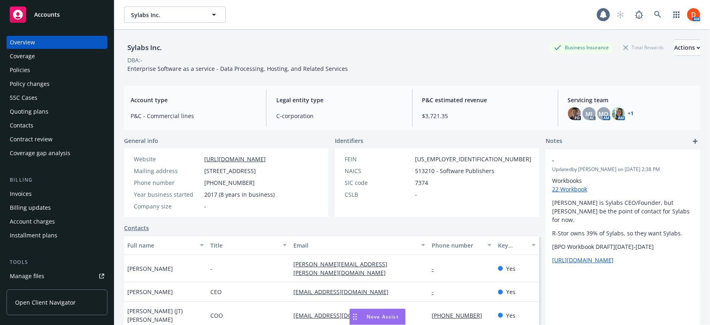
click at [63, 68] on div "Policies" at bounding box center [57, 69] width 94 height 13
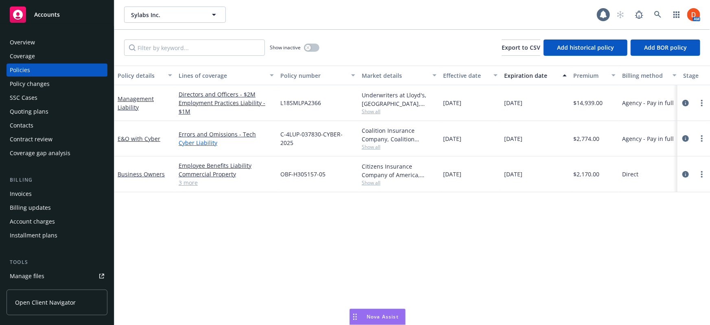
click at [199, 144] on link "Cyber Liability" at bounding box center [226, 142] width 95 height 9
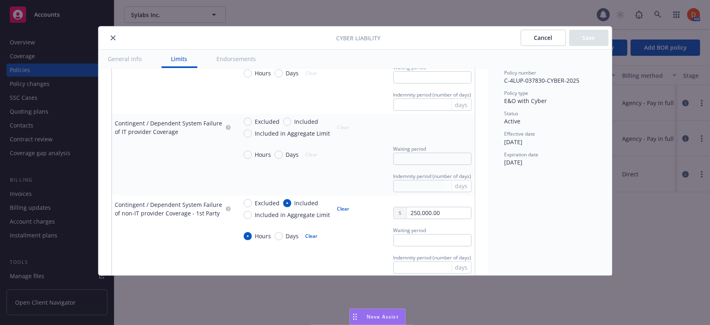
scroll to position [777, 0]
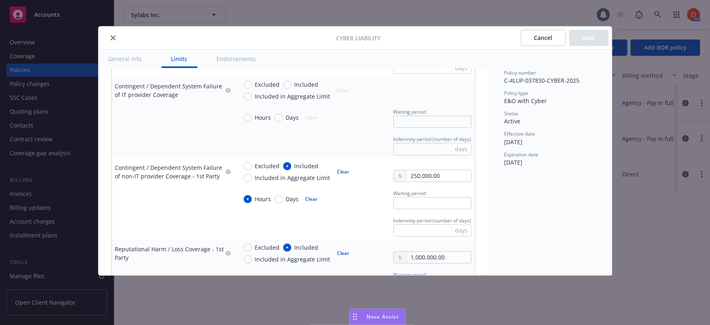
type textarea "x"
